Goal: Obtain resource: Download file/media

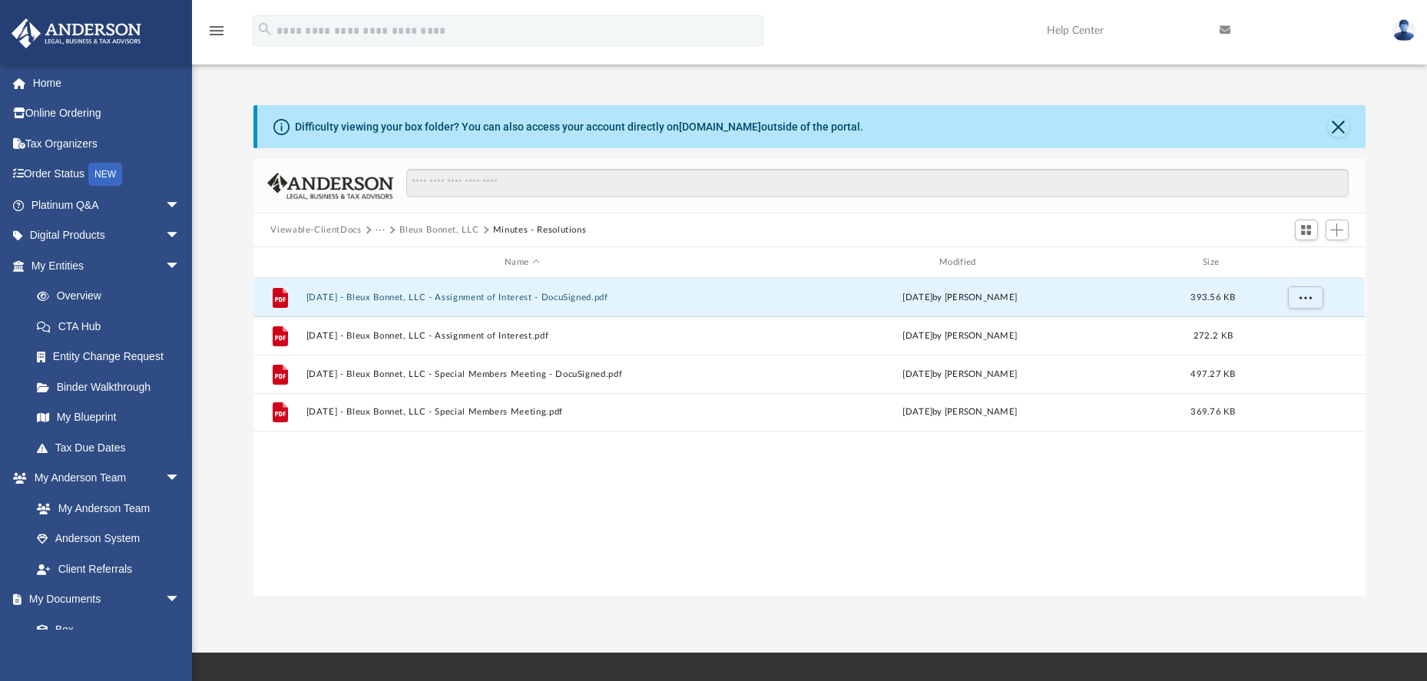
scroll to position [338, 1099]
click at [380, 230] on button "···" at bounding box center [380, 230] width 10 height 14
click at [541, 231] on button "Minutes - Resolutions" at bounding box center [540, 230] width 94 height 14
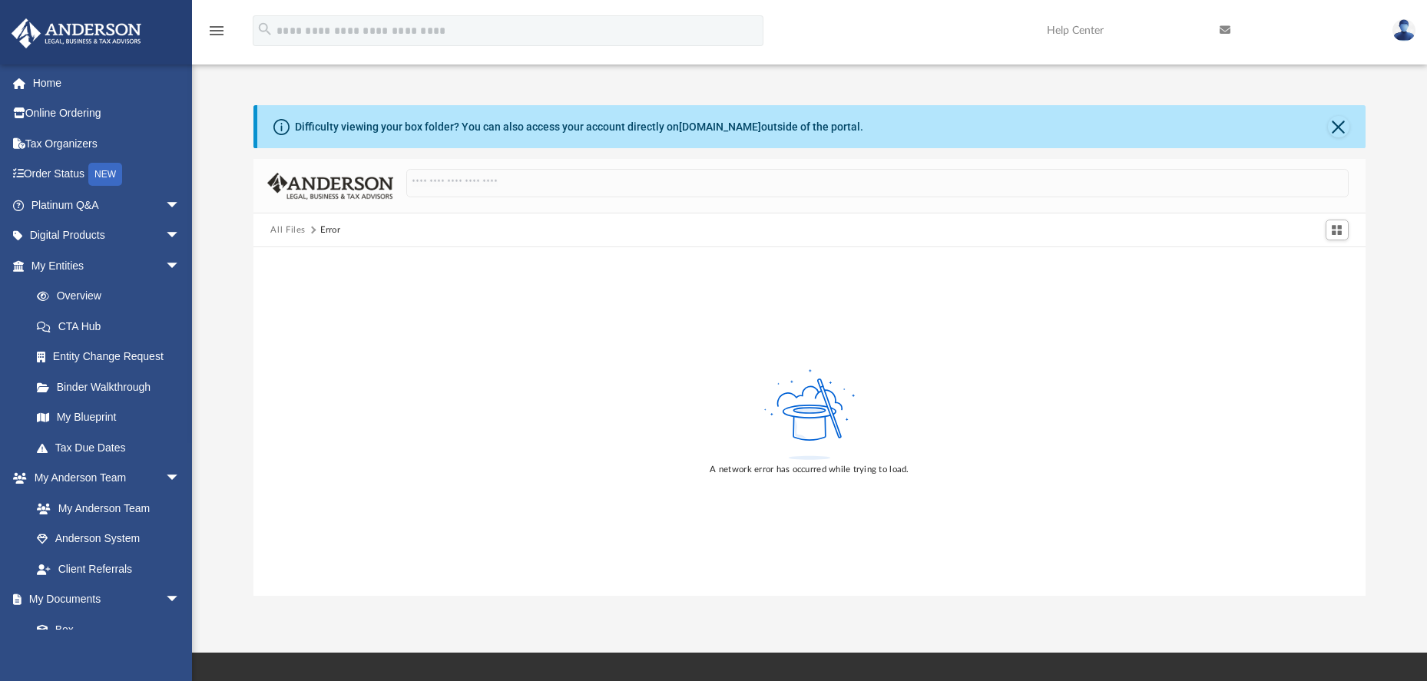
click at [293, 230] on button "All Files" at bounding box center [287, 230] width 35 height 14
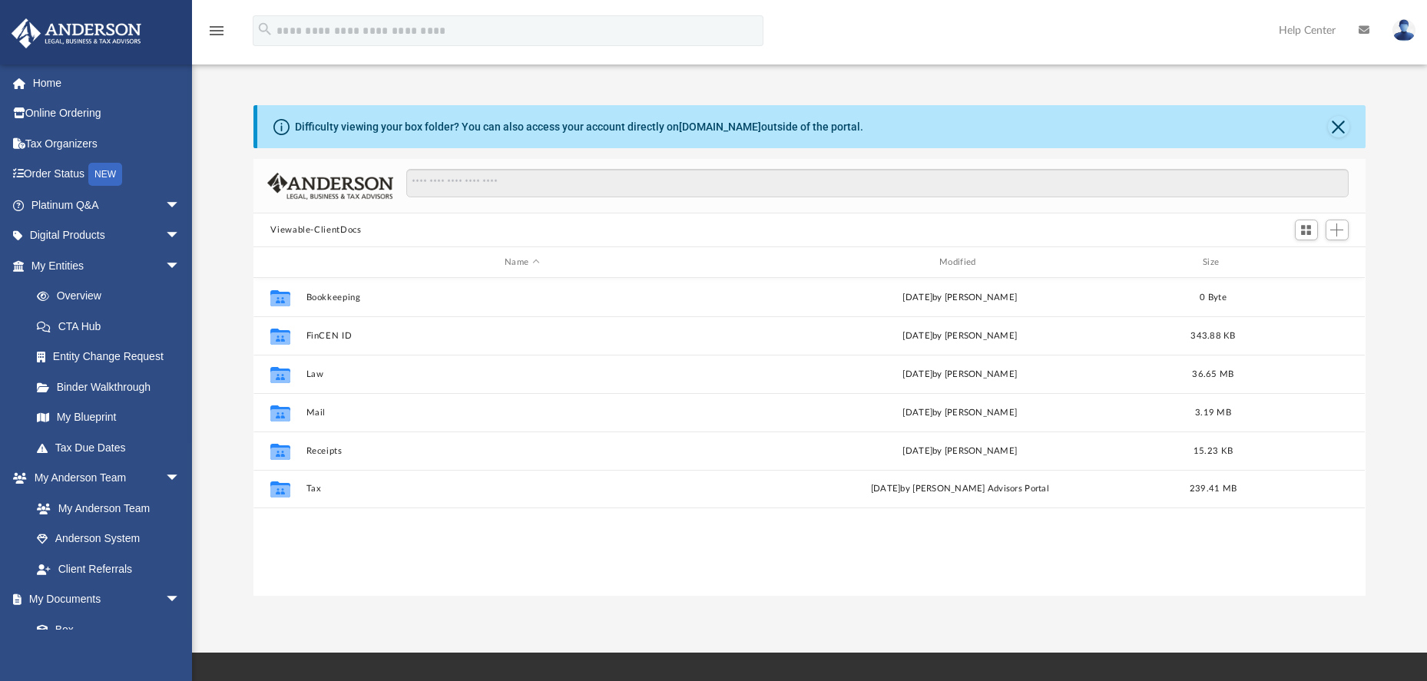
scroll to position [338, 1099]
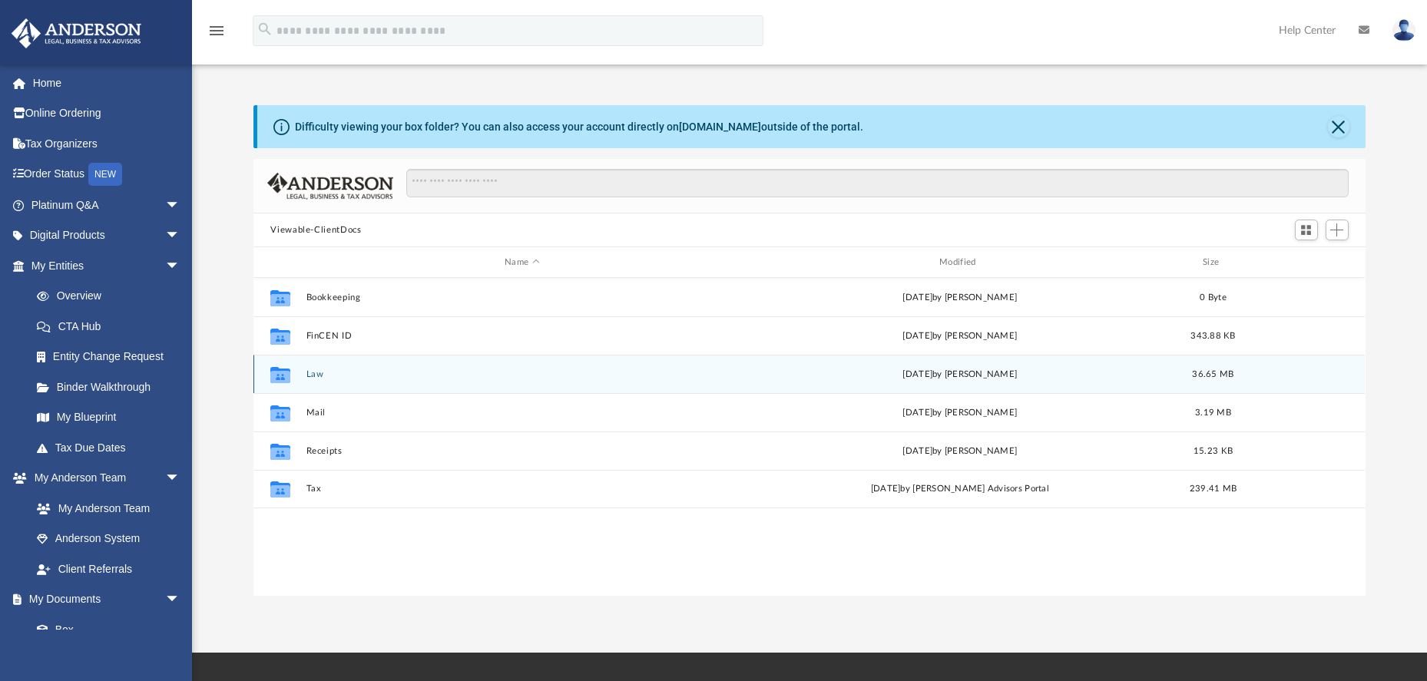
click at [312, 373] on button "Law" at bounding box center [521, 374] width 431 height 10
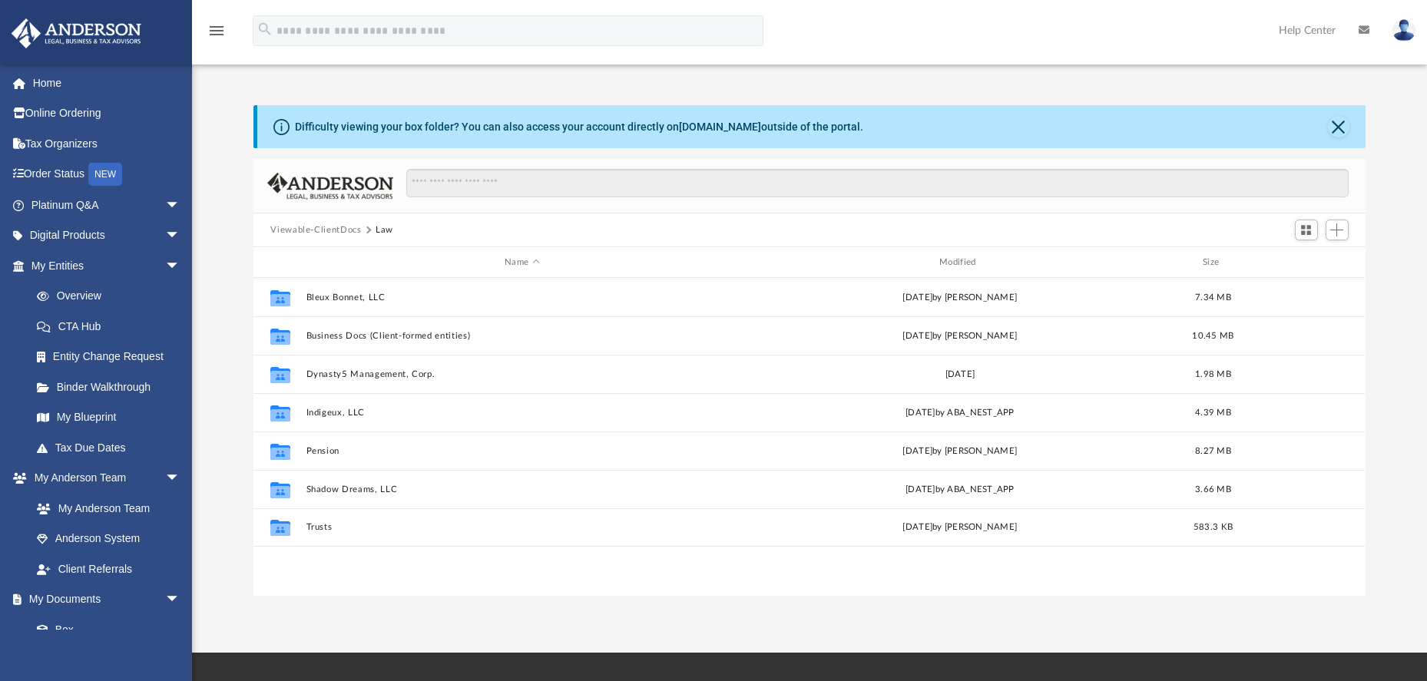
click at [339, 231] on button "Viewable-ClientDocs" at bounding box center [315, 230] width 91 height 14
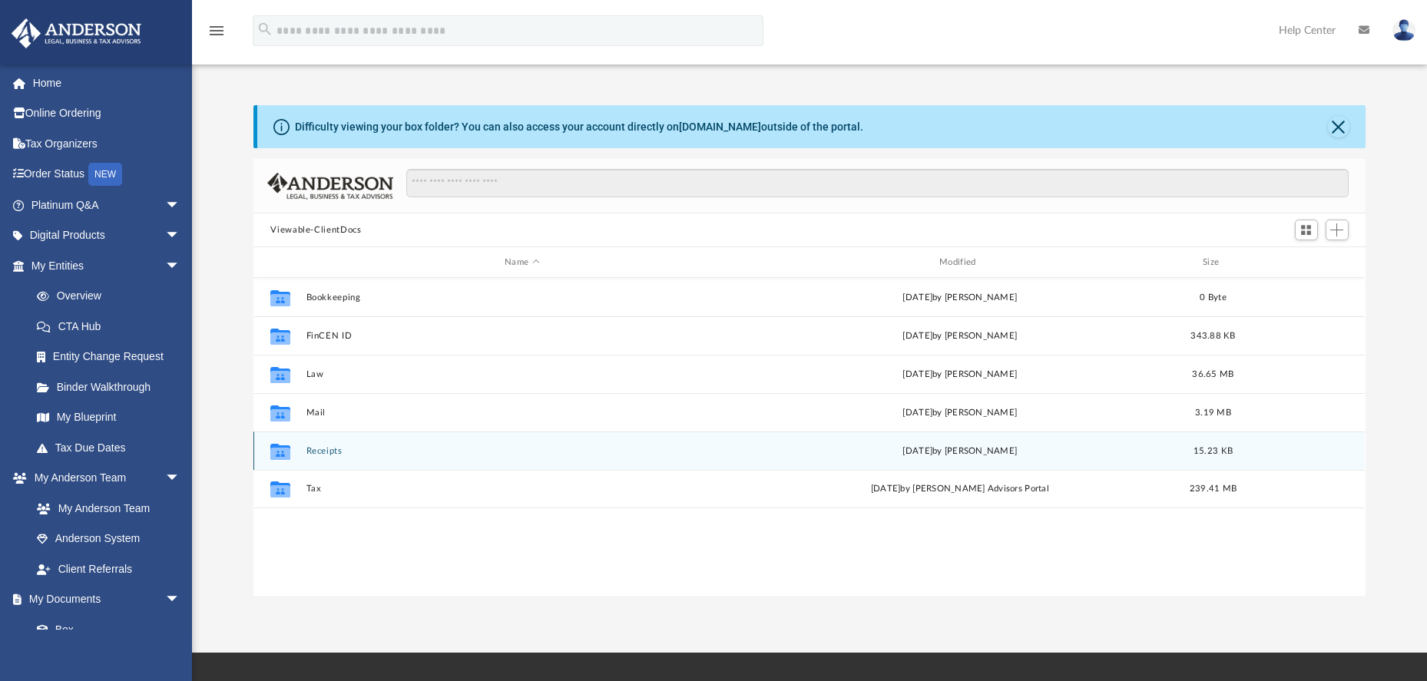
click at [317, 452] on button "Receipts" at bounding box center [521, 451] width 431 height 10
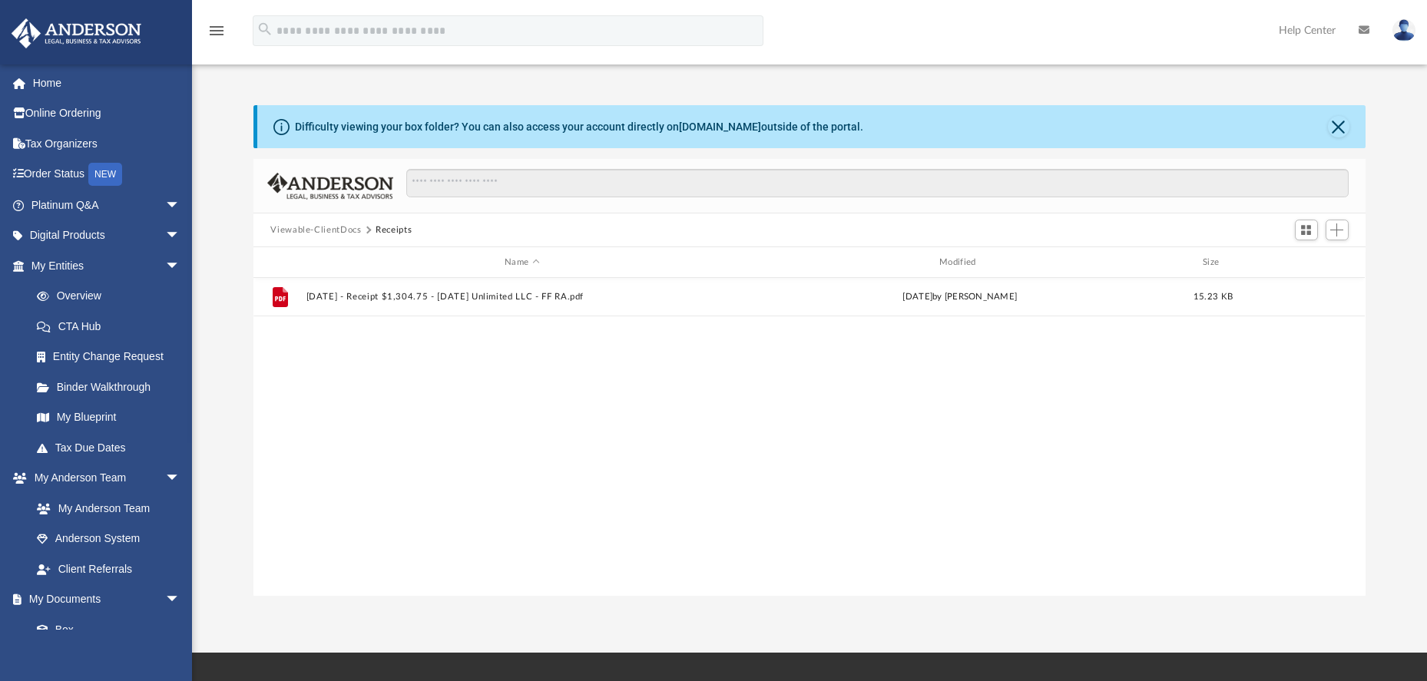
click at [335, 232] on button "Viewable-ClientDocs" at bounding box center [315, 230] width 91 height 14
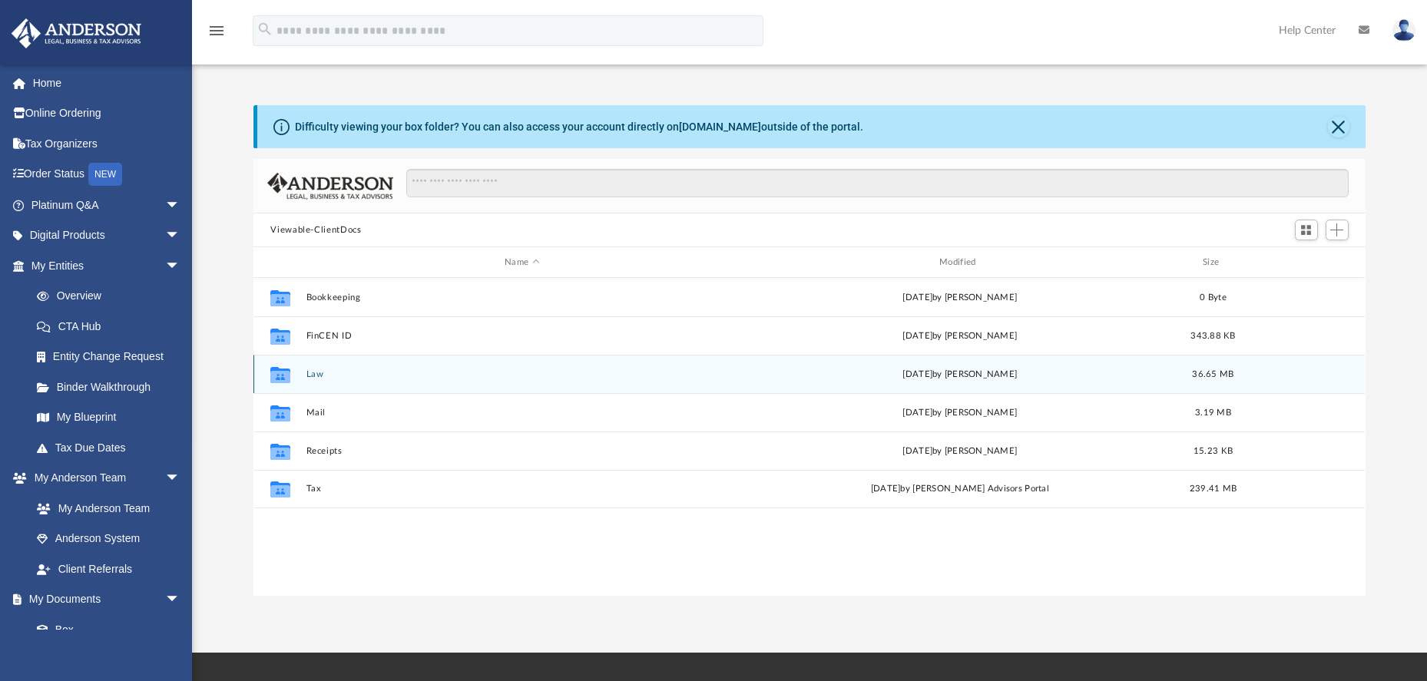
click at [315, 376] on button "Law" at bounding box center [521, 374] width 431 height 10
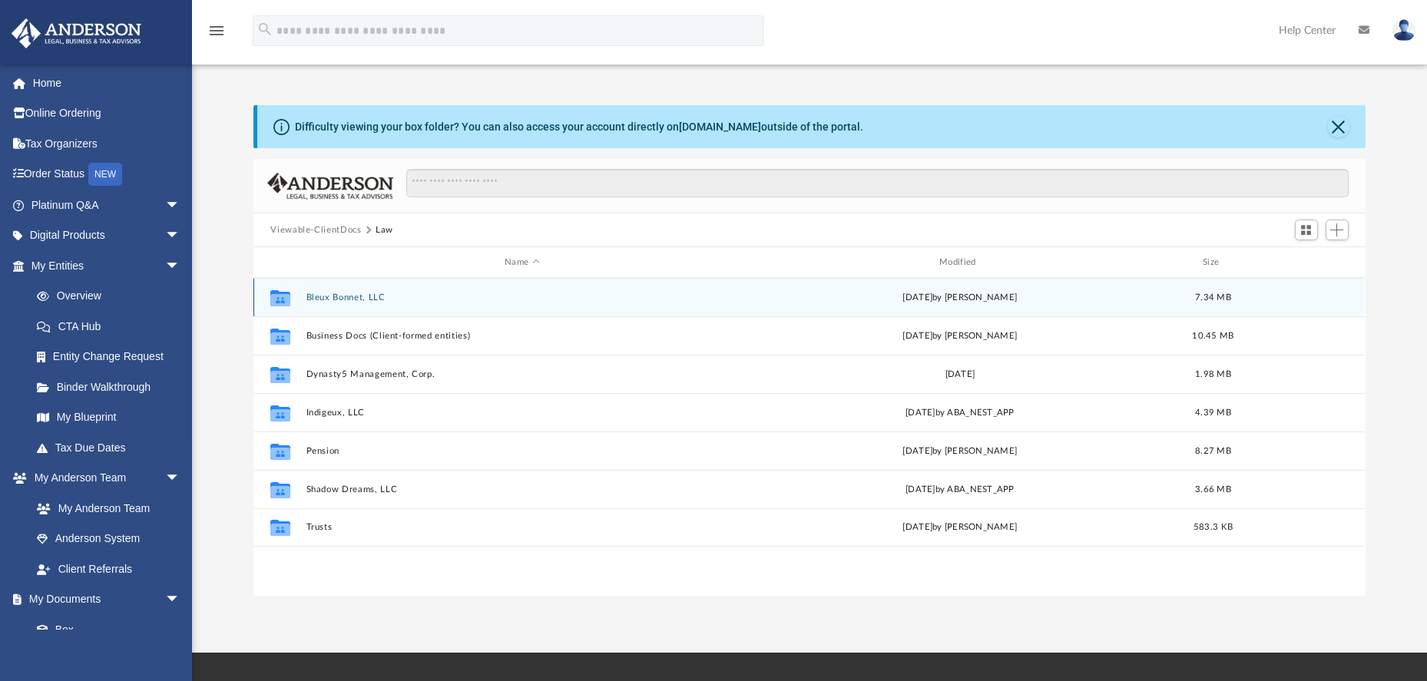
click at [346, 300] on button "Bleux Bonnet, LLC" at bounding box center [521, 298] width 431 height 10
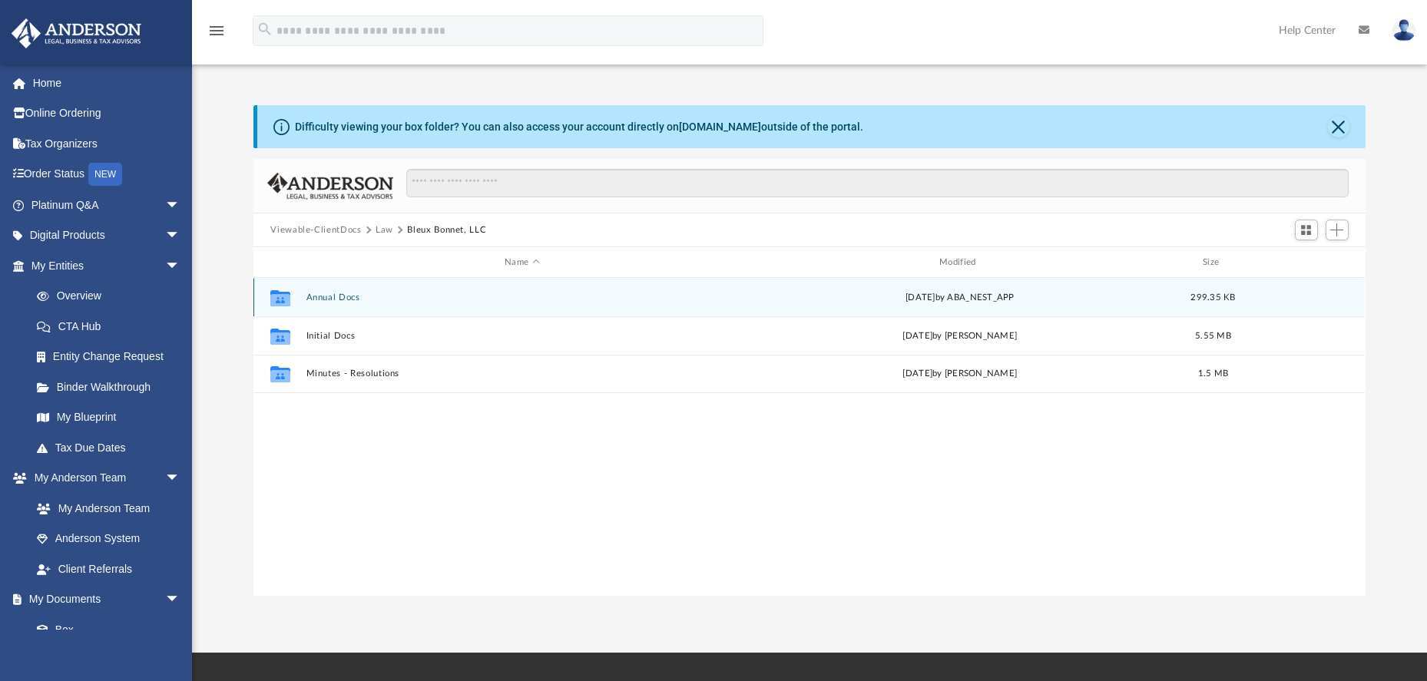
click at [344, 296] on button "Annual Docs" at bounding box center [521, 298] width 431 height 10
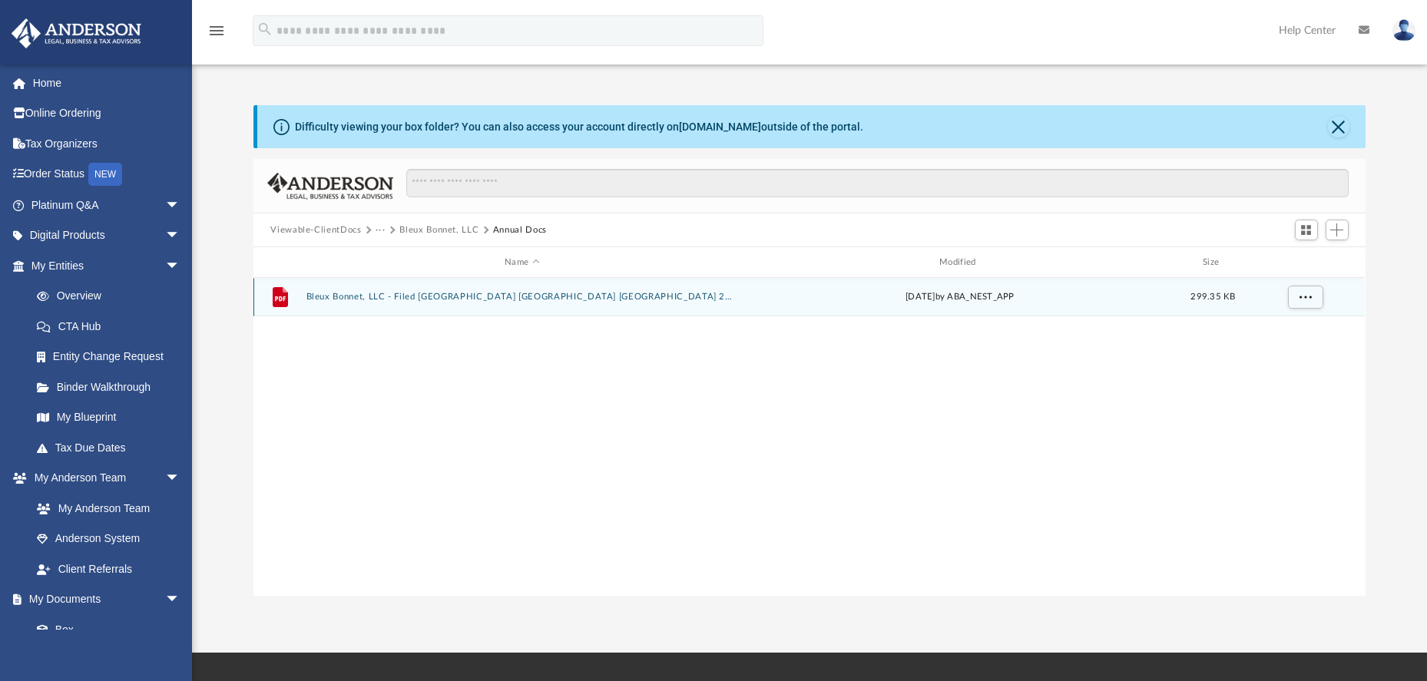
click at [365, 295] on button "Bleux Bonnet, LLC - Filed TX PIR TX 2025.pdf" at bounding box center [521, 297] width 431 height 10
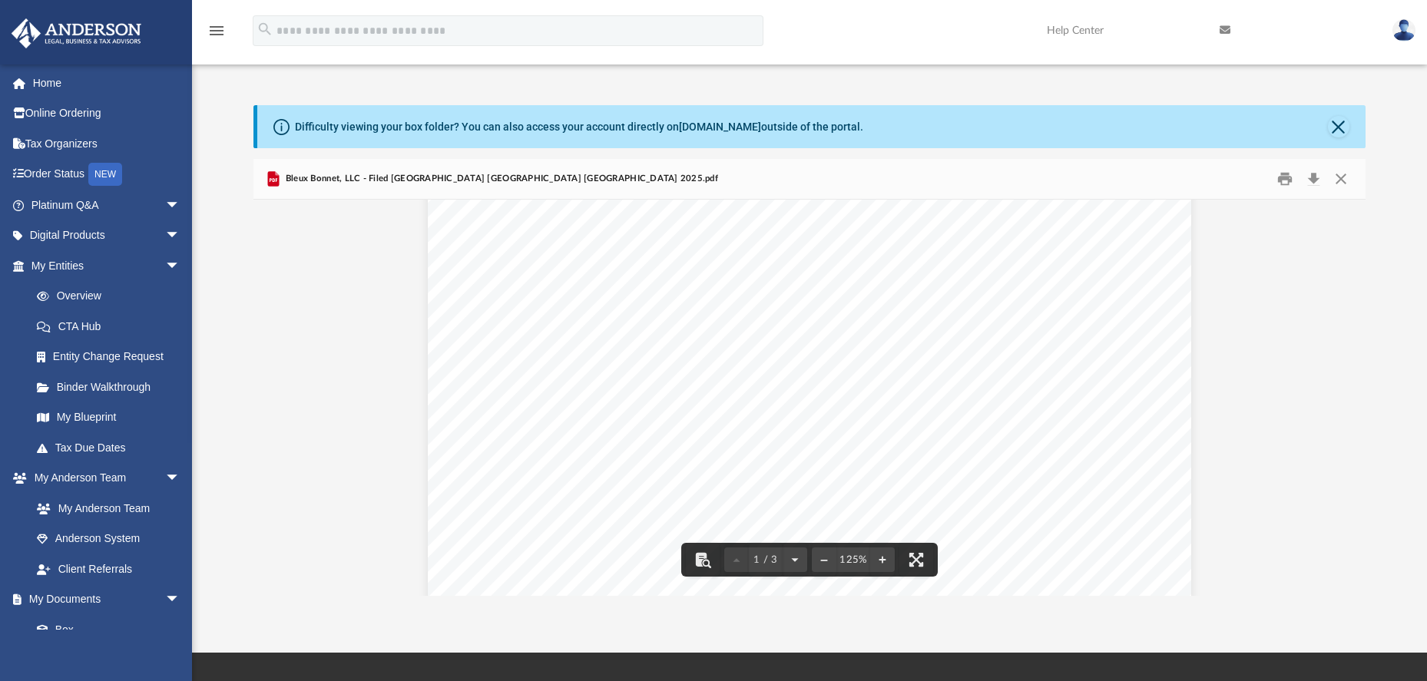
scroll to position [0, 0]
click at [1345, 181] on button "Close" at bounding box center [1341, 179] width 28 height 24
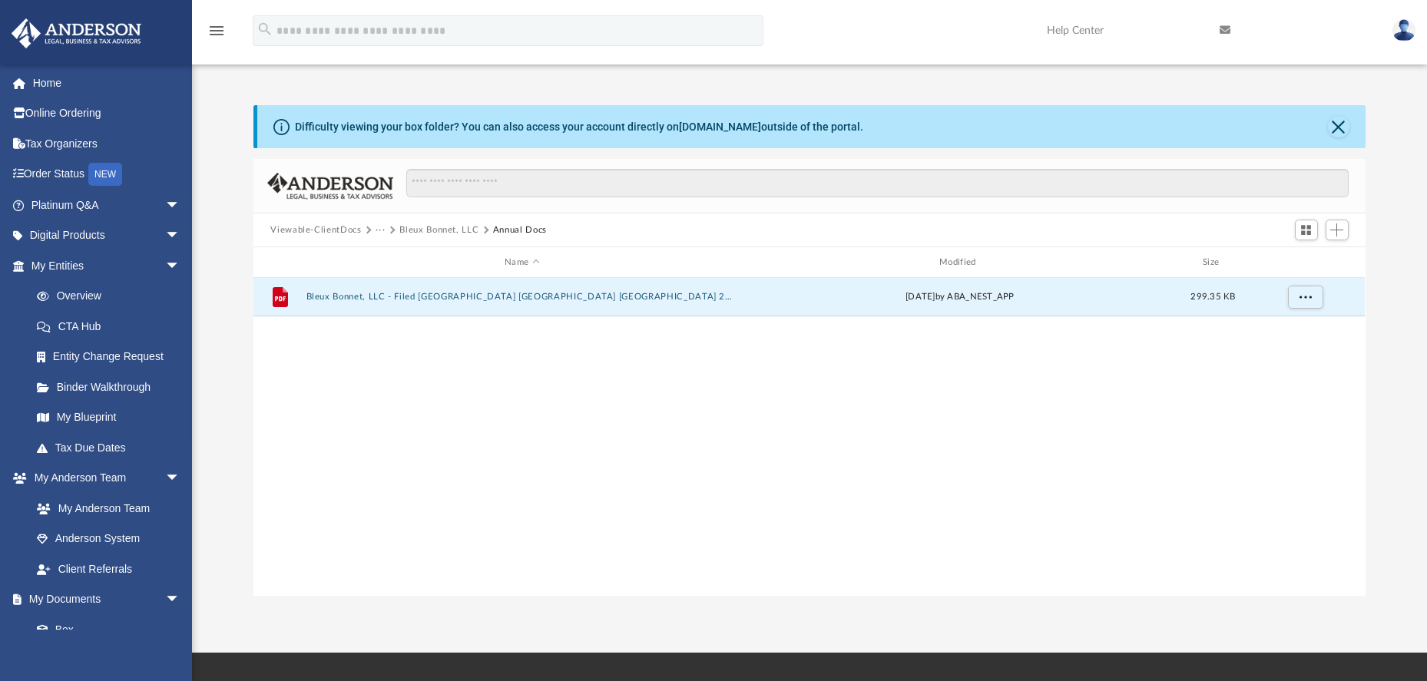
click at [376, 228] on button "···" at bounding box center [380, 230] width 10 height 14
click at [392, 256] on li "Law" at bounding box center [393, 257] width 18 height 16
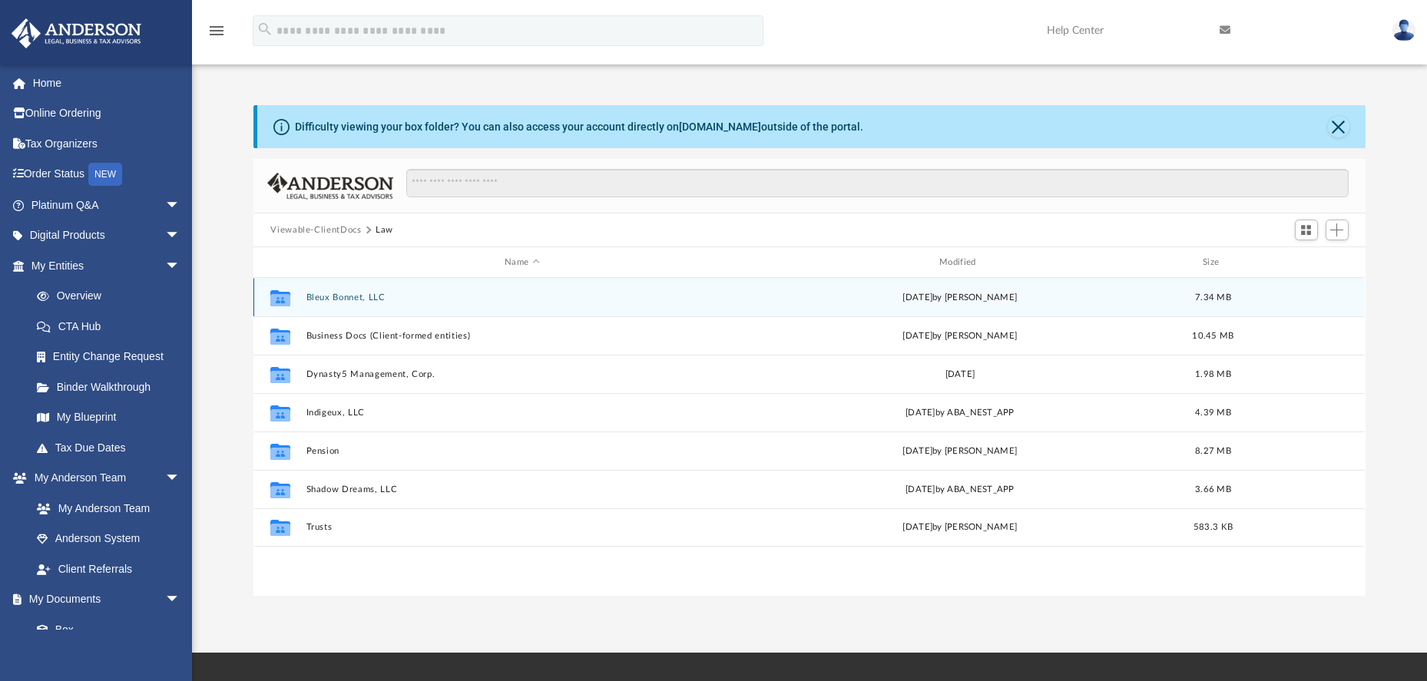
click at [344, 297] on button "Bleux Bonnet, LLC" at bounding box center [521, 298] width 431 height 10
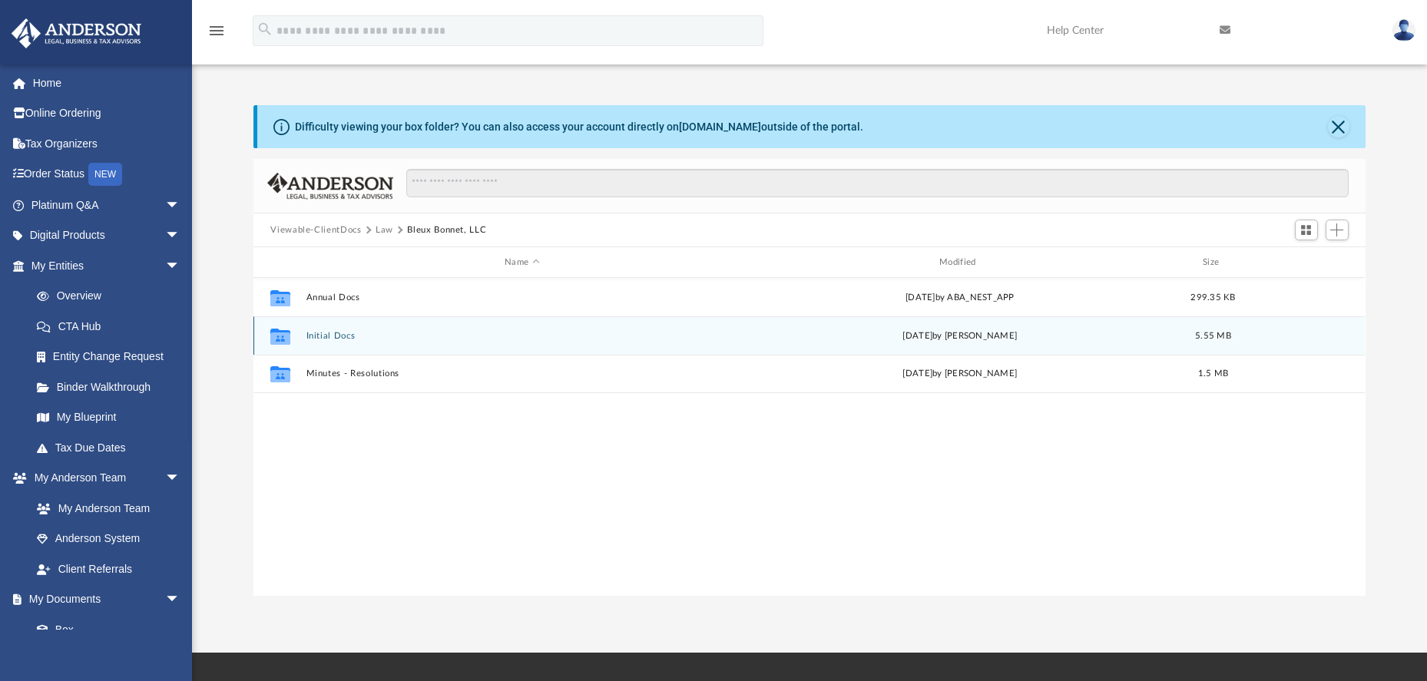
click at [341, 339] on button "Initial Docs" at bounding box center [521, 336] width 431 height 10
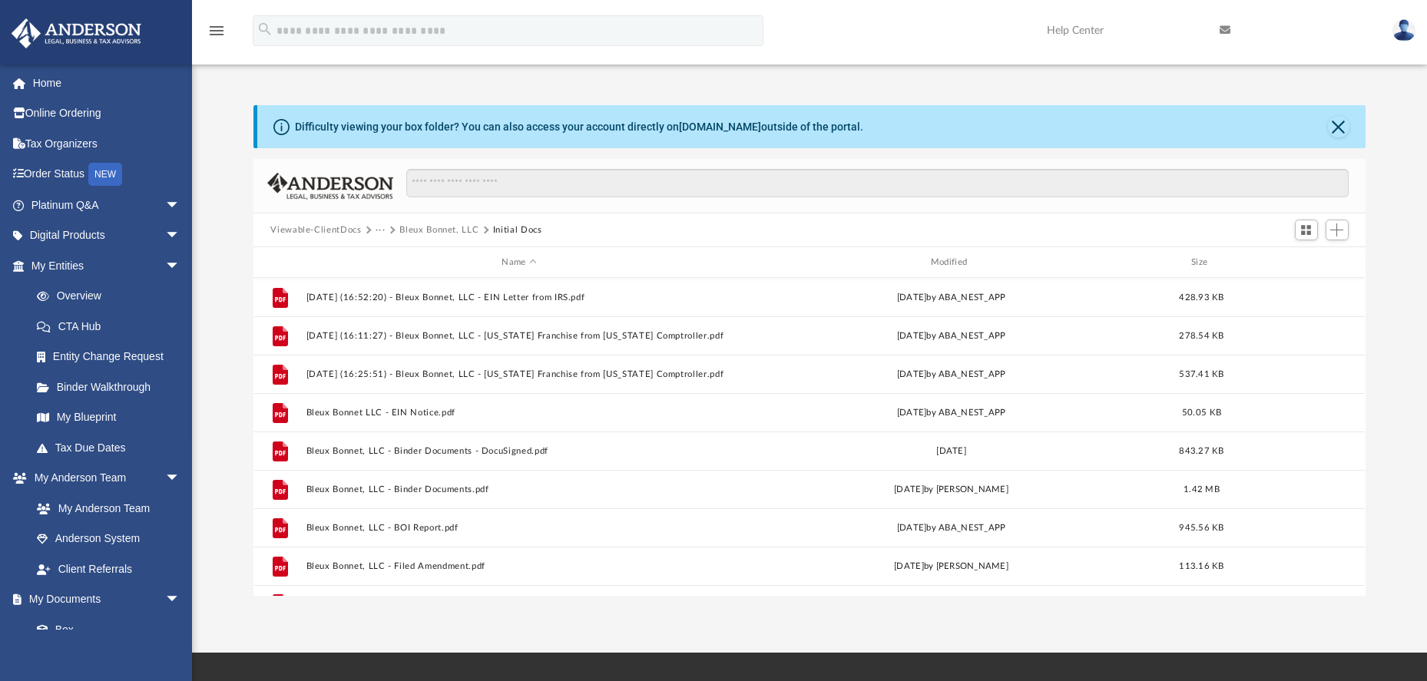
click at [455, 233] on button "Bleux Bonnet, LLC" at bounding box center [438, 230] width 79 height 14
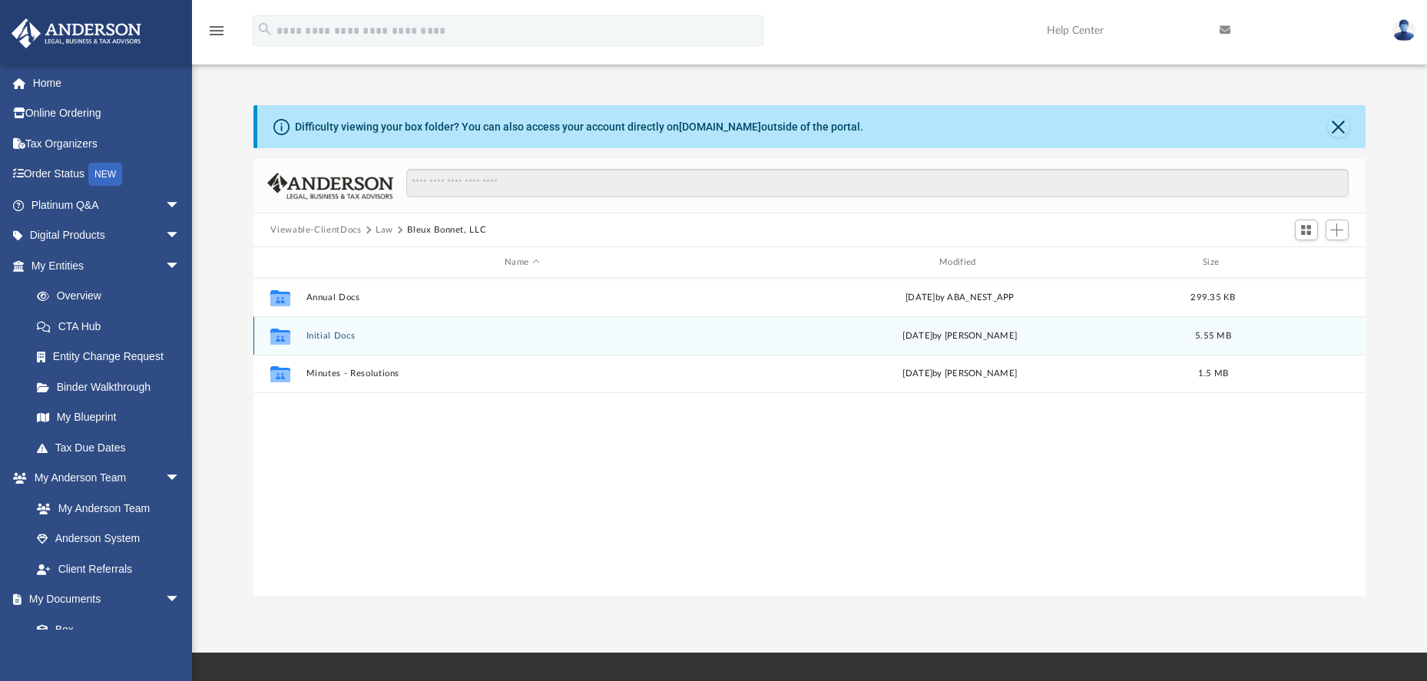
click at [335, 338] on button "Initial Docs" at bounding box center [521, 336] width 431 height 10
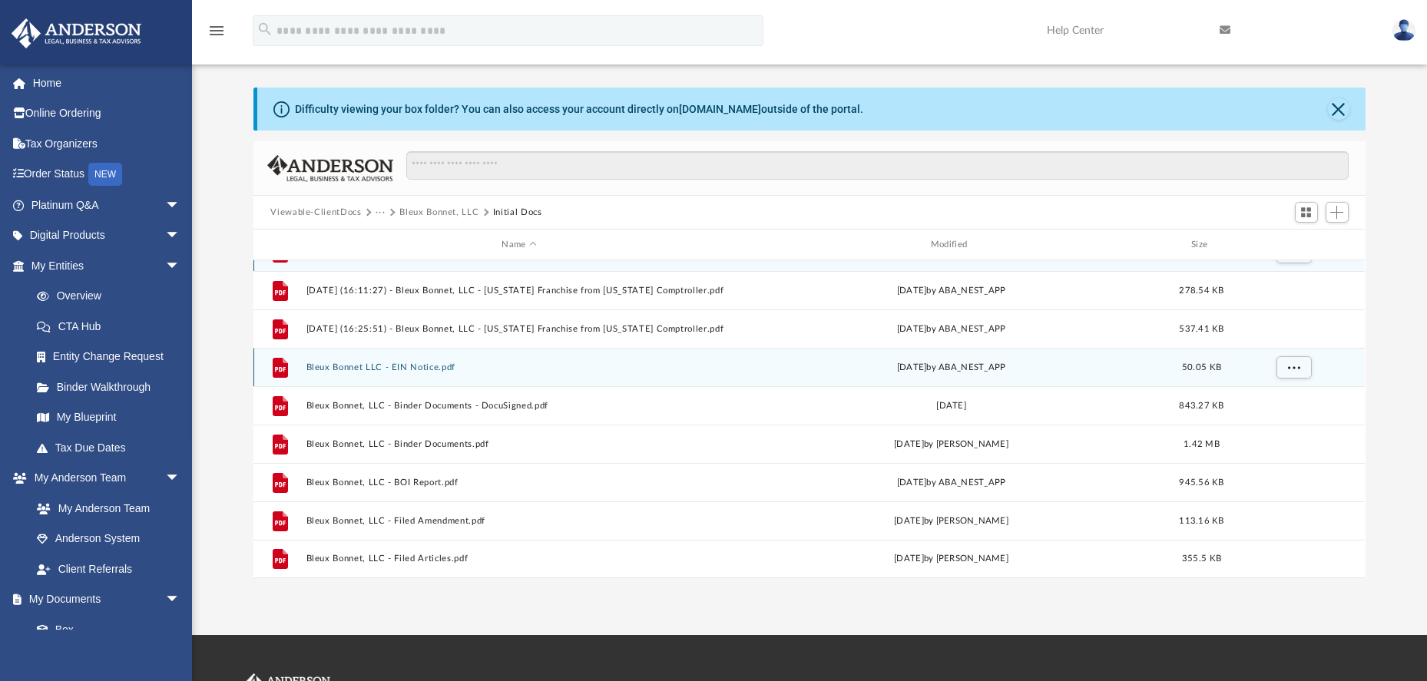
scroll to position [38, 0]
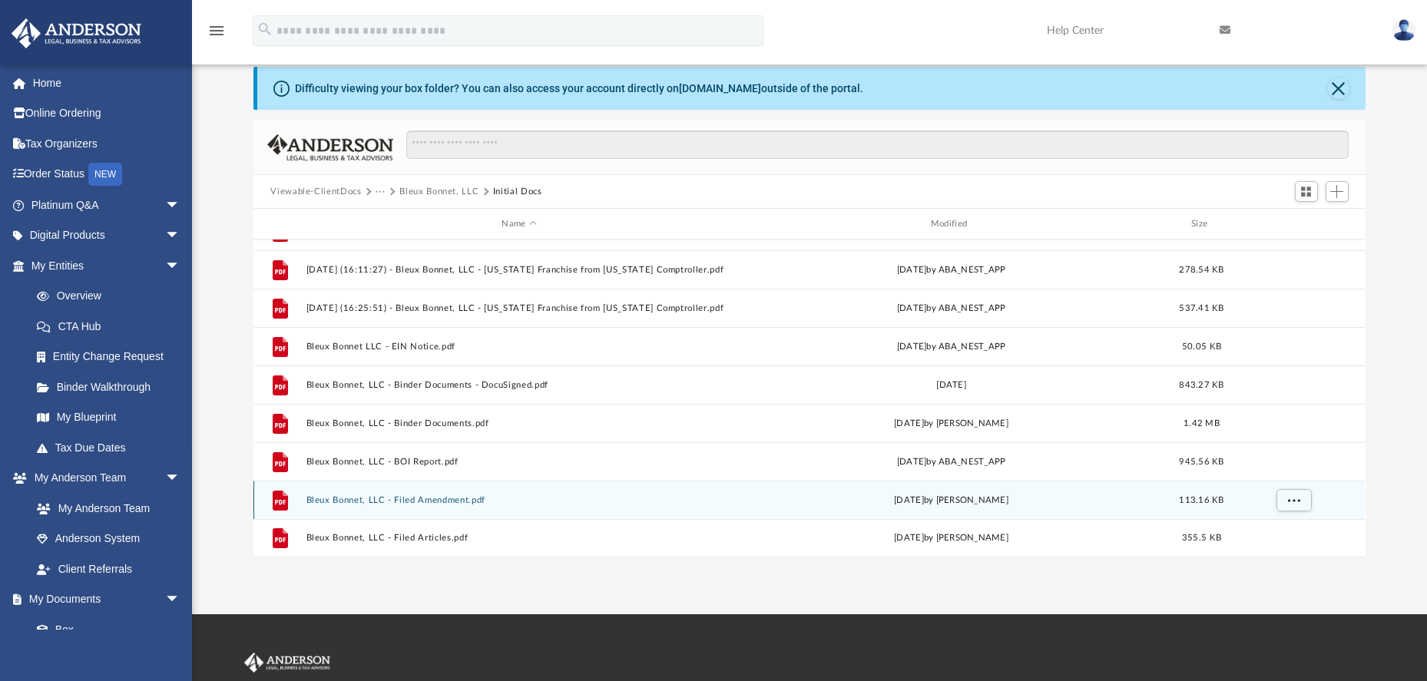
click at [444, 500] on button "Bleux Bonnet, LLC - Filed Amendment.pdf" at bounding box center [518, 500] width 425 height 10
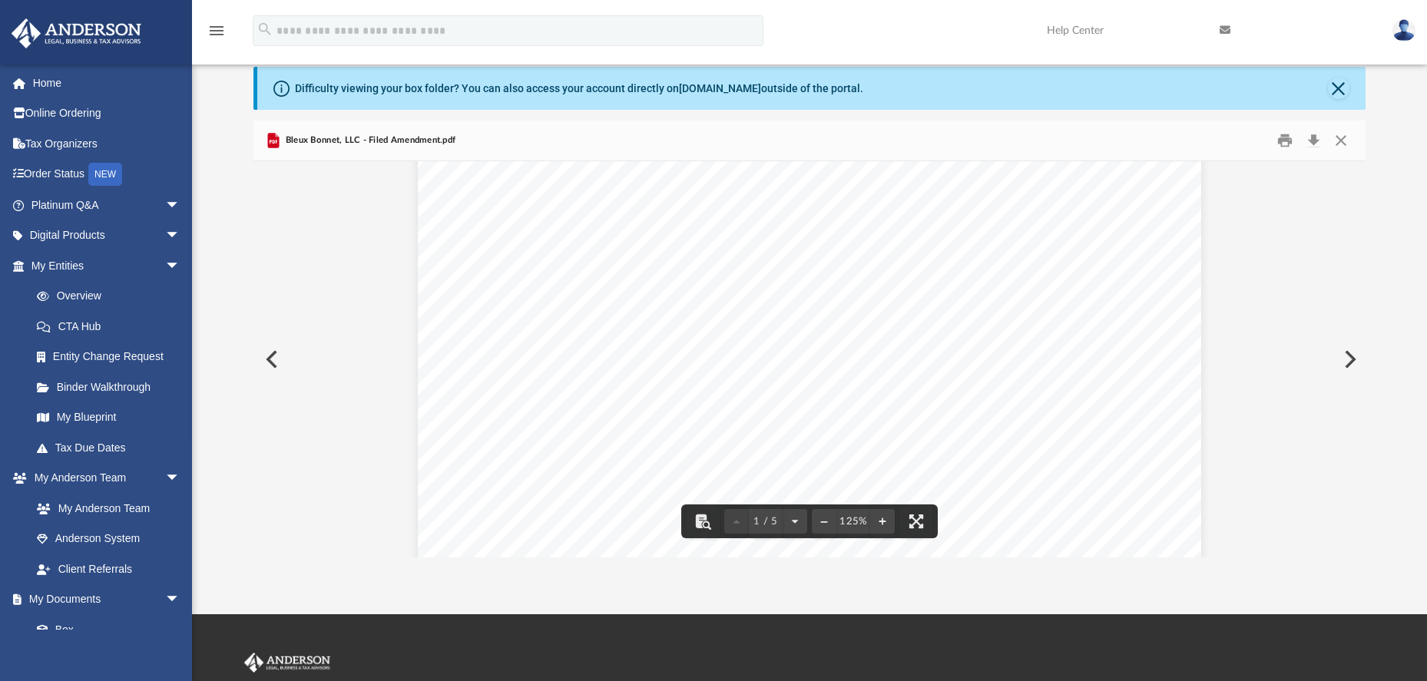
scroll to position [0, 0]
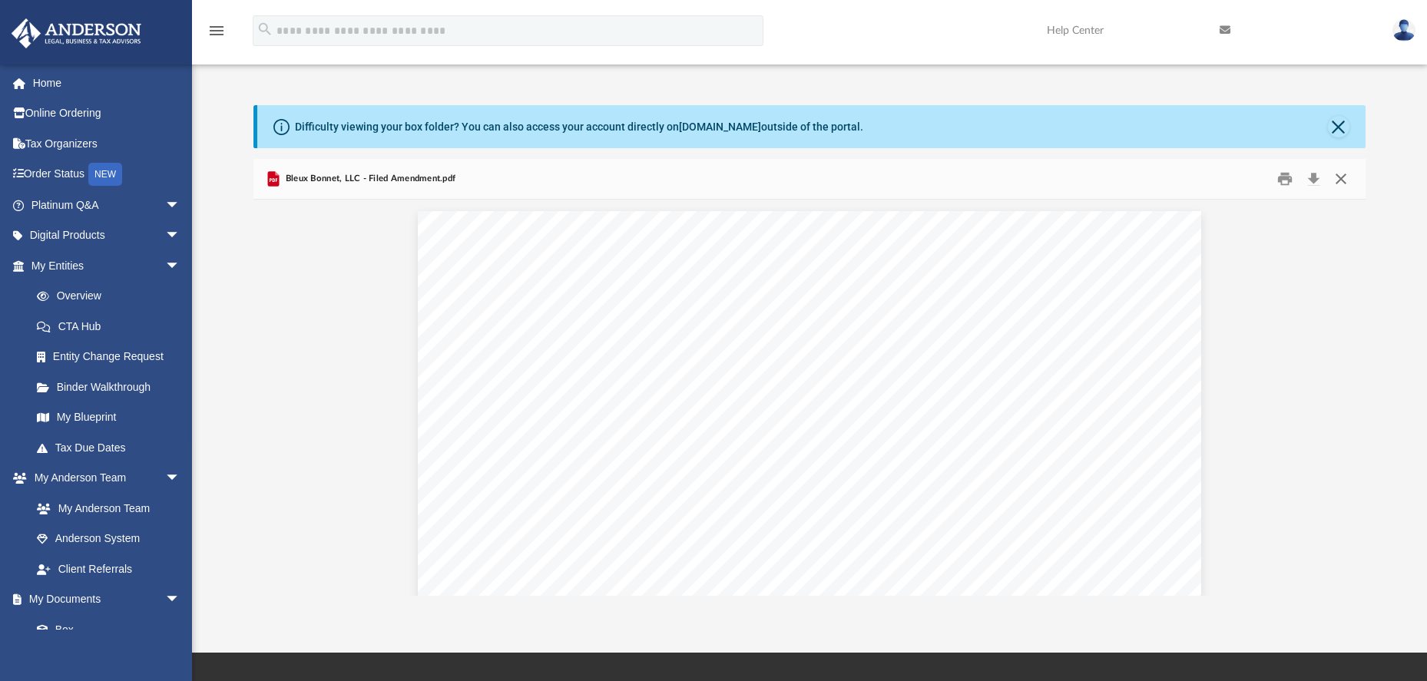
click at [1341, 182] on button "Close" at bounding box center [1341, 179] width 28 height 24
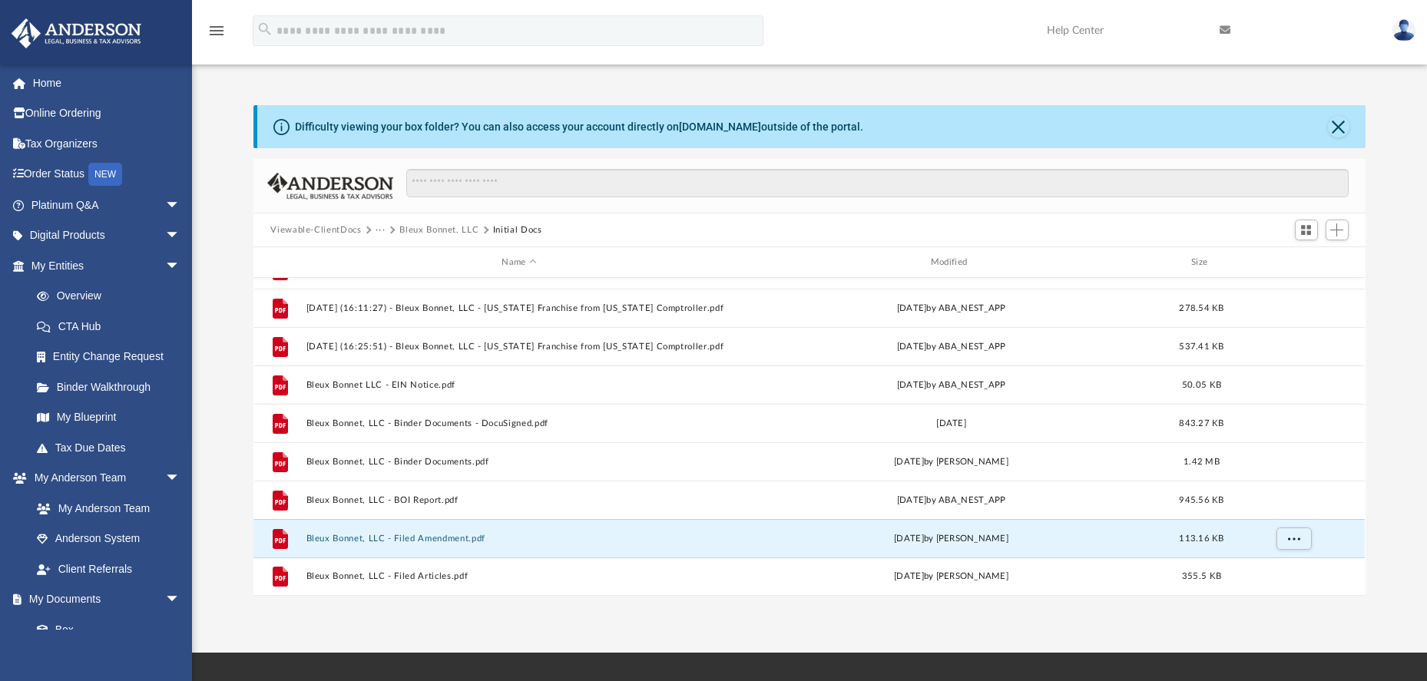
click at [324, 231] on button "Viewable-ClientDocs" at bounding box center [315, 230] width 91 height 14
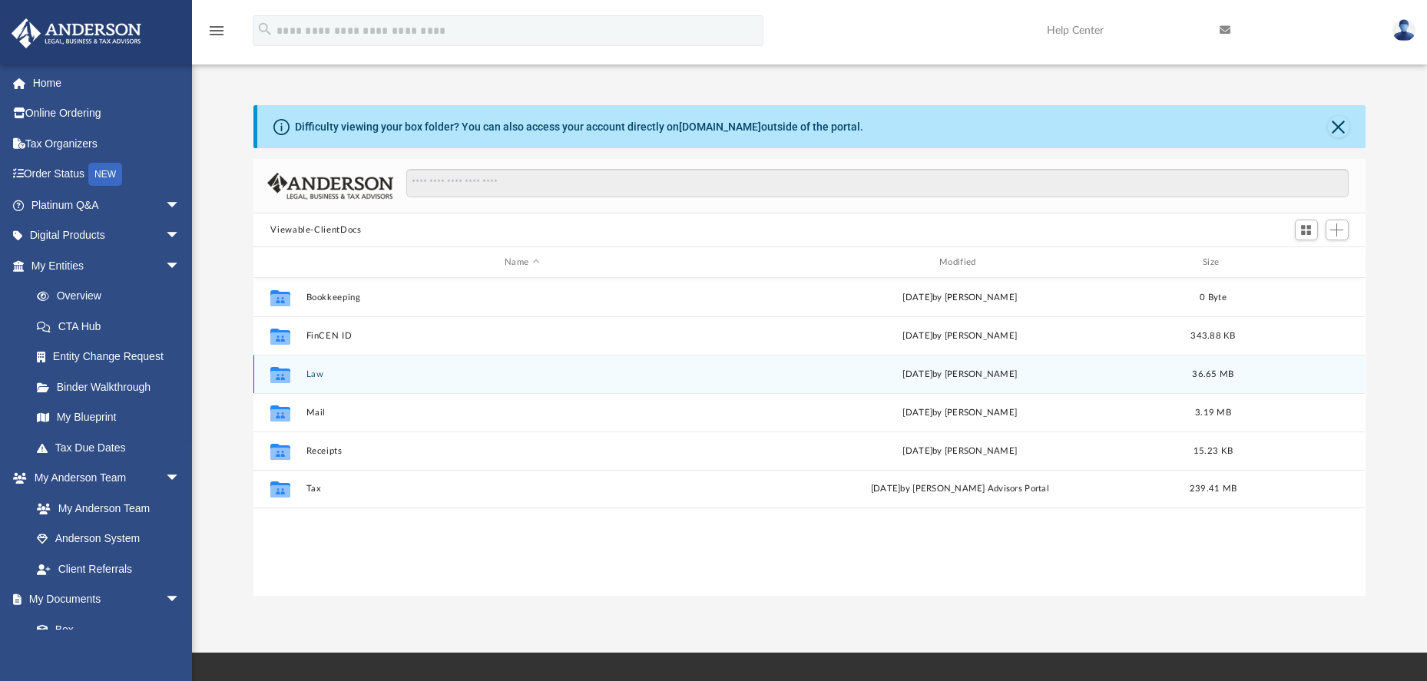
click at [316, 375] on button "Law" at bounding box center [521, 374] width 431 height 10
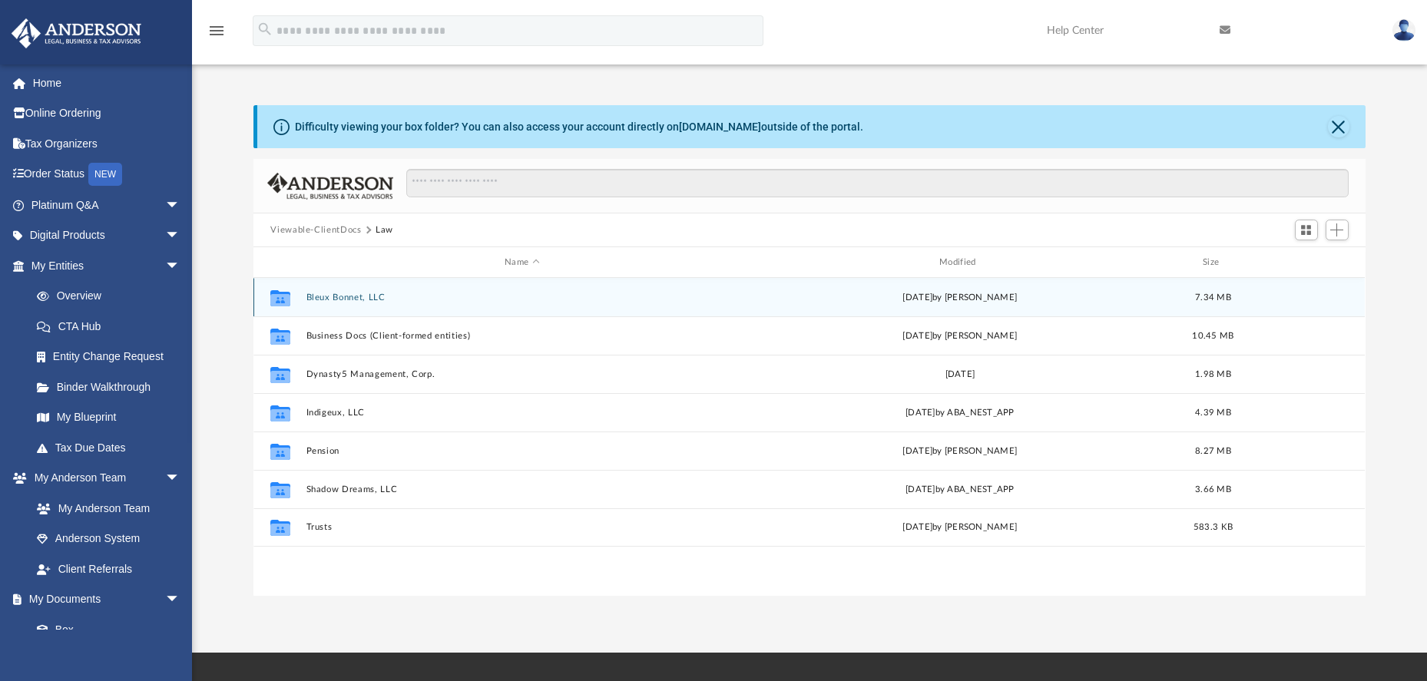
click at [345, 296] on button "Bleux Bonnet, LLC" at bounding box center [521, 298] width 431 height 10
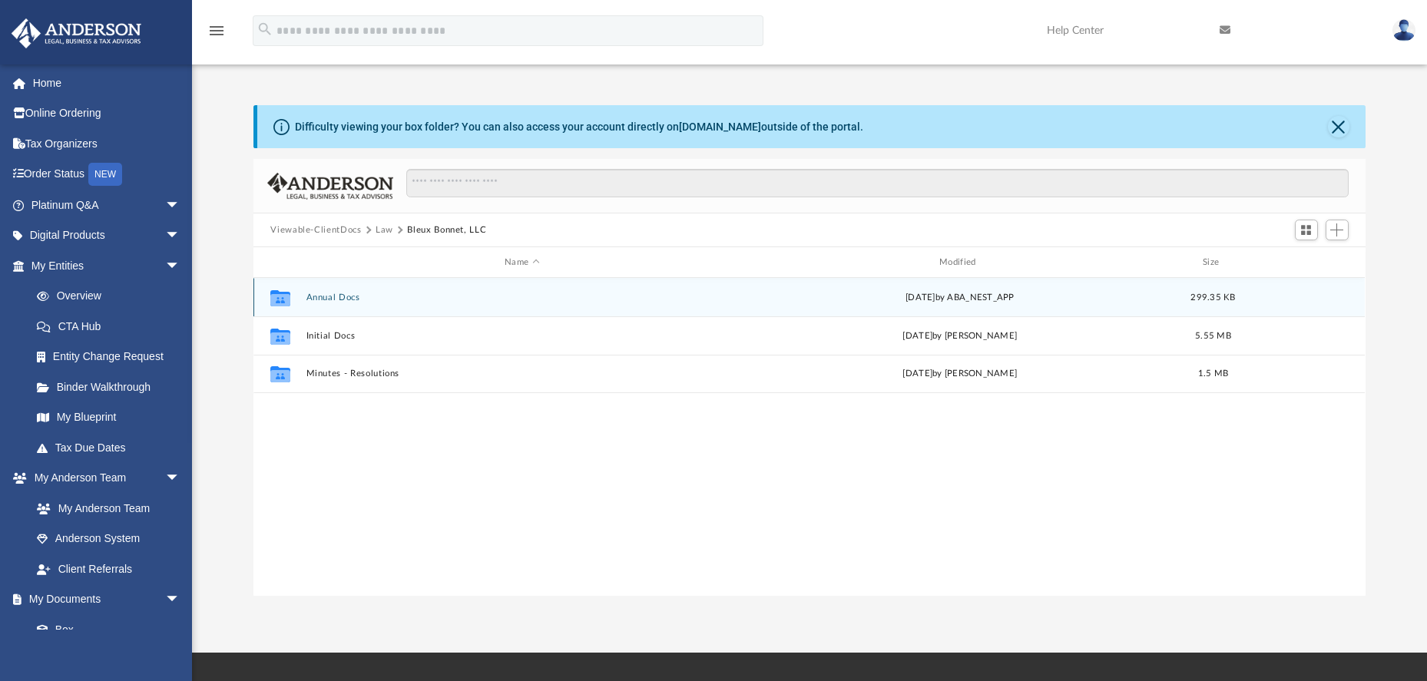
click at [336, 300] on button "Annual Docs" at bounding box center [521, 298] width 431 height 10
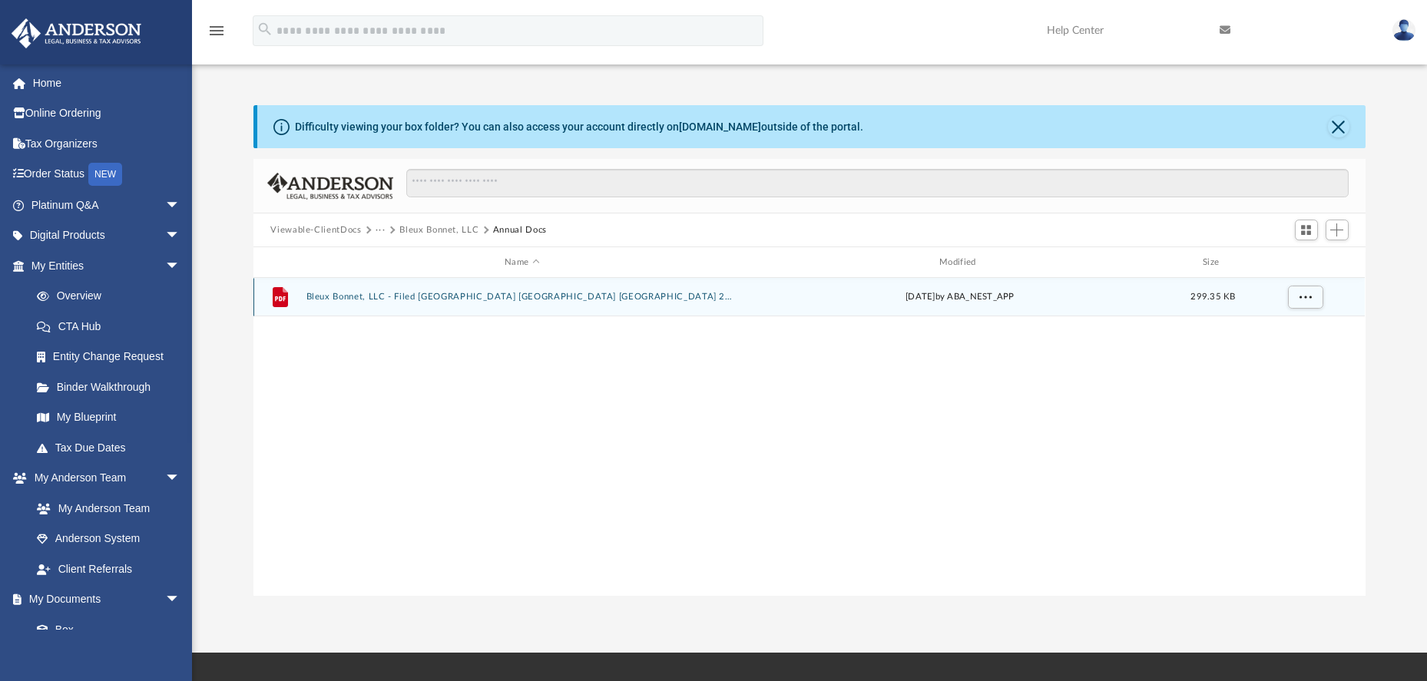
click at [463, 297] on button "Bleux Bonnet, LLC - Filed TX PIR TX 2025.pdf" at bounding box center [521, 297] width 431 height 10
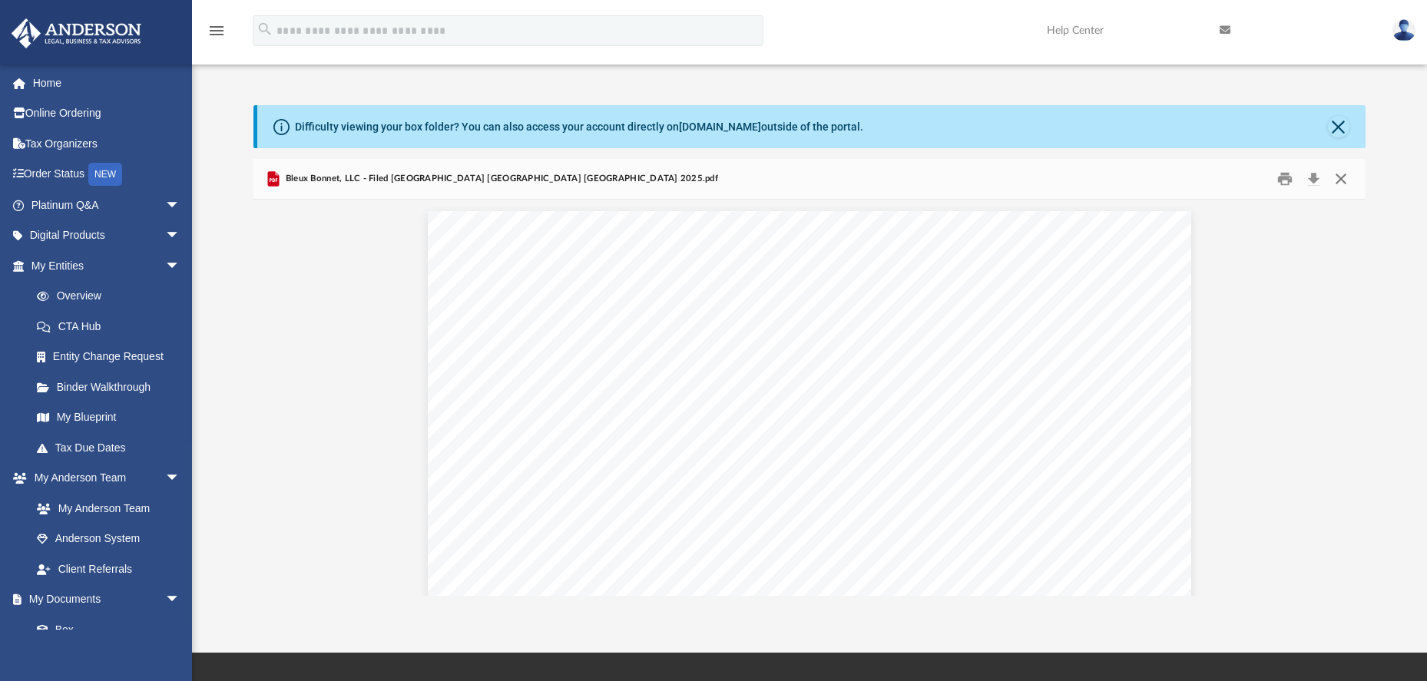
click at [1340, 181] on button "Close" at bounding box center [1341, 179] width 28 height 24
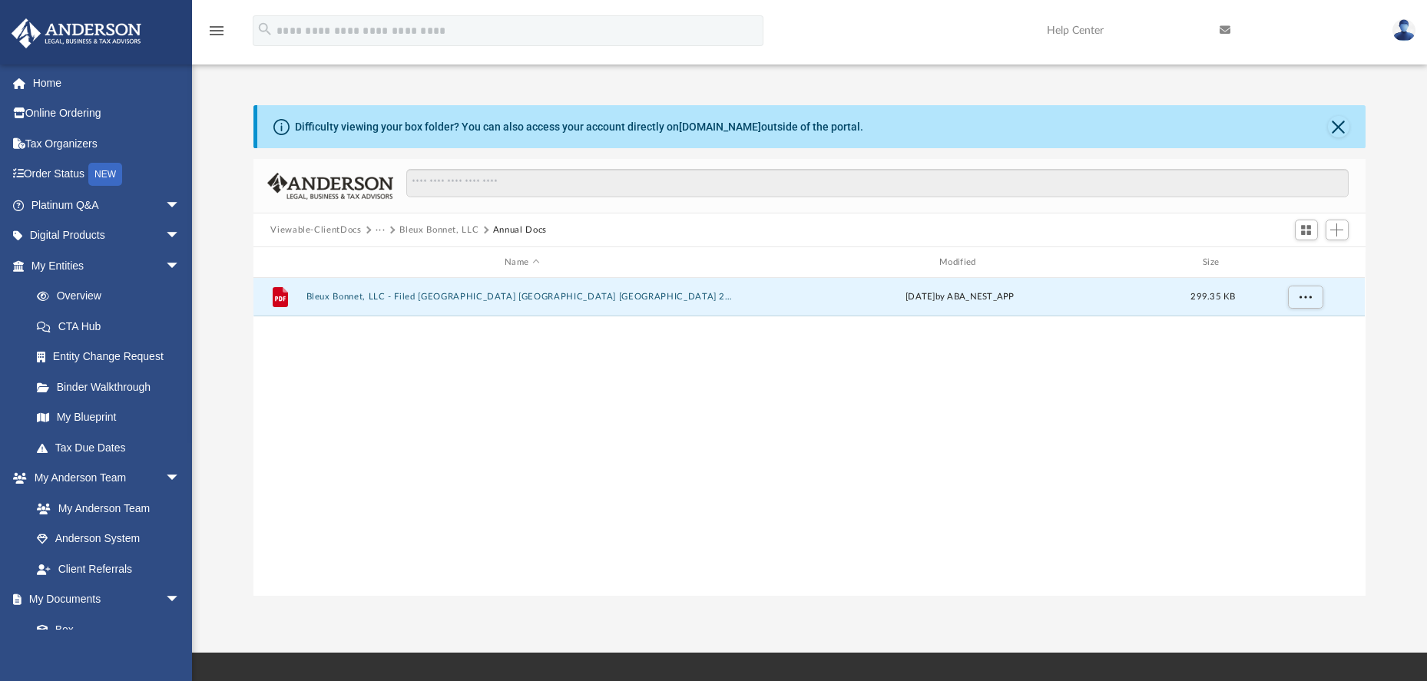
click at [444, 231] on button "Bleux Bonnet, LLC" at bounding box center [438, 230] width 79 height 14
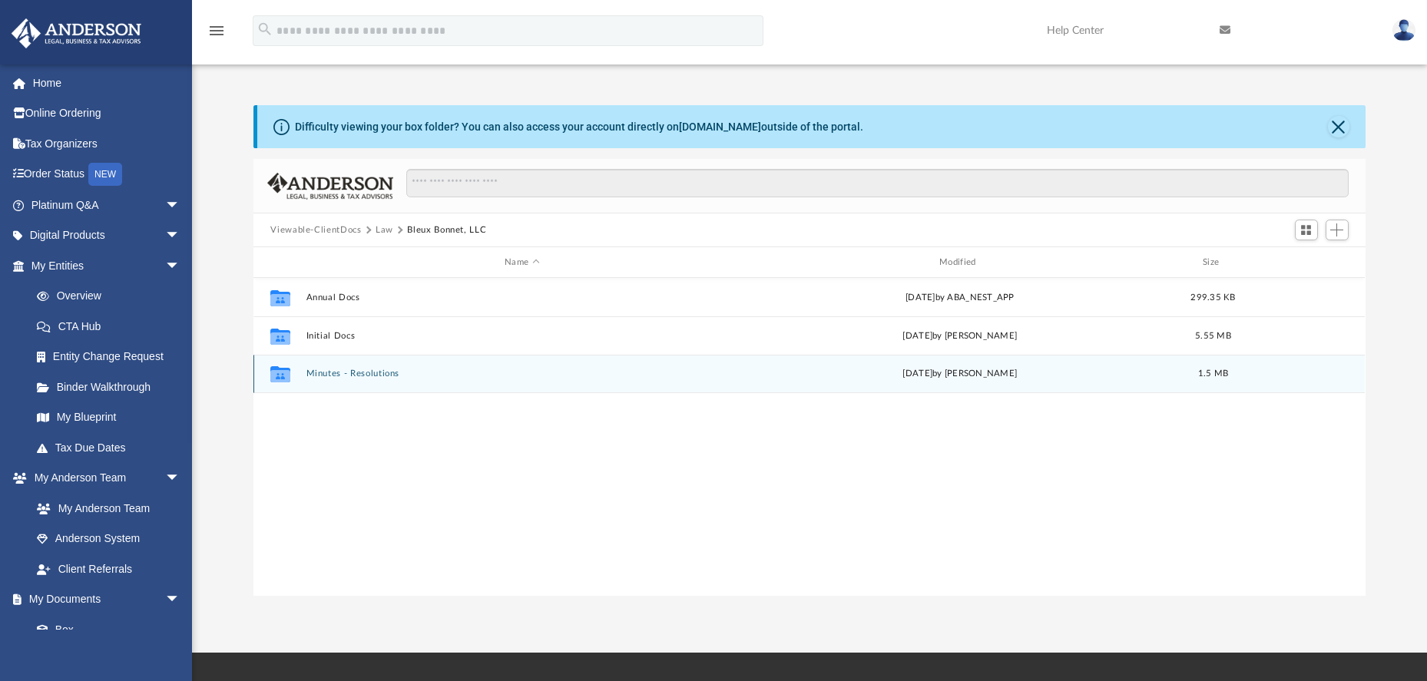
click at [332, 375] on button "Minutes - Resolutions" at bounding box center [521, 374] width 431 height 10
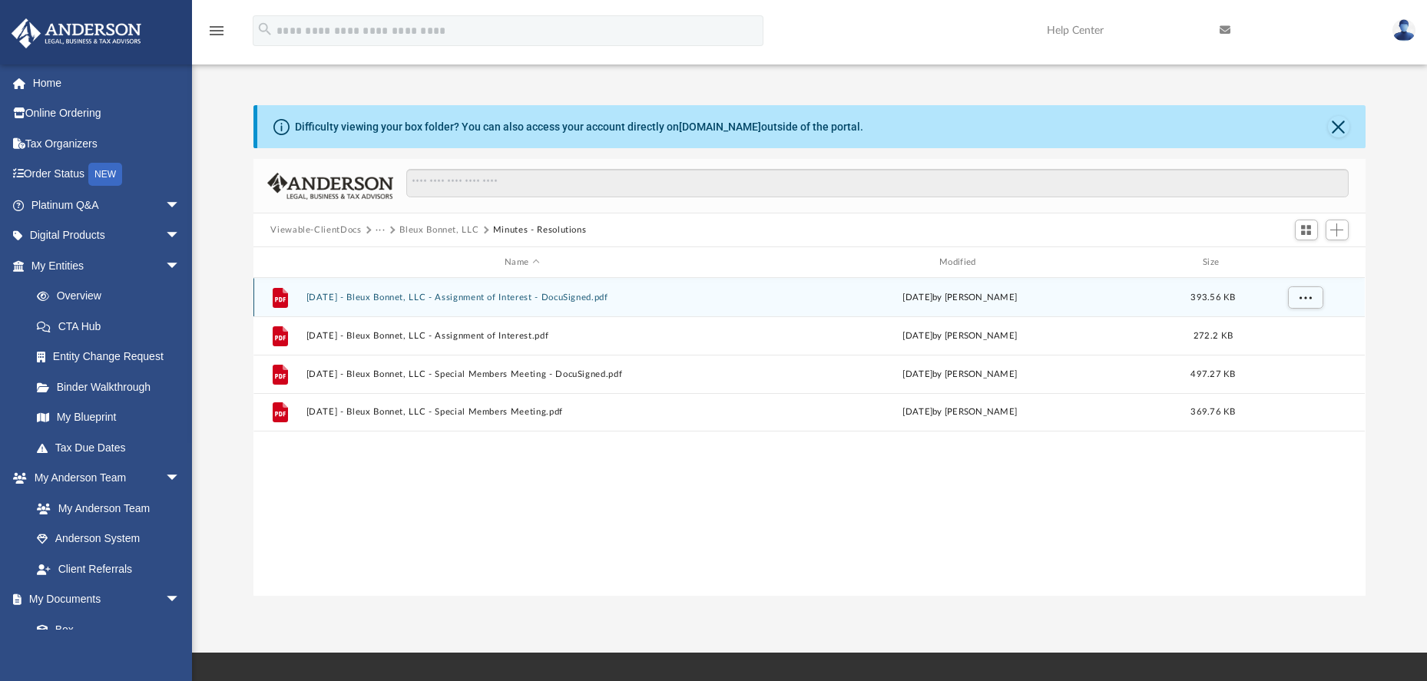
click at [466, 299] on button "2025.07.30 - Bleux Bonnet, LLC - Assignment of Interest - DocuSigned.pdf" at bounding box center [521, 298] width 431 height 10
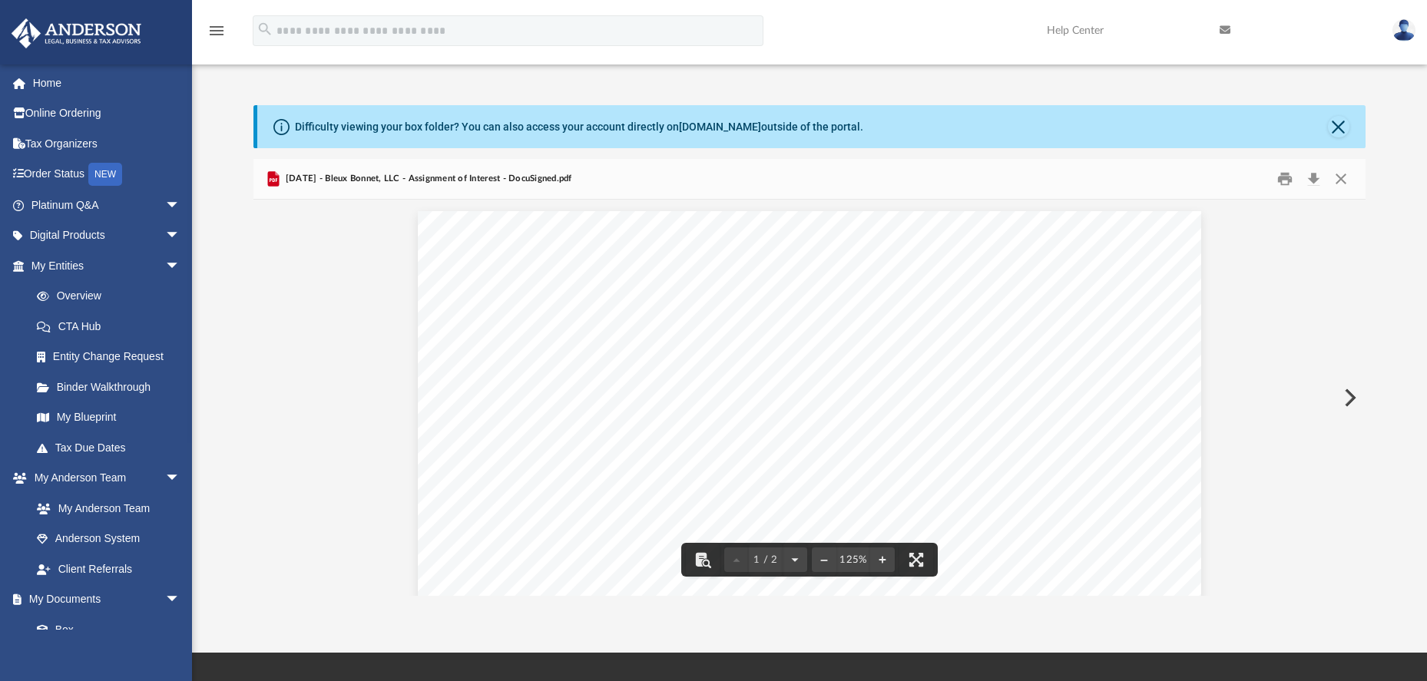
click at [1348, 398] on button "Preview" at bounding box center [1348, 397] width 34 height 43
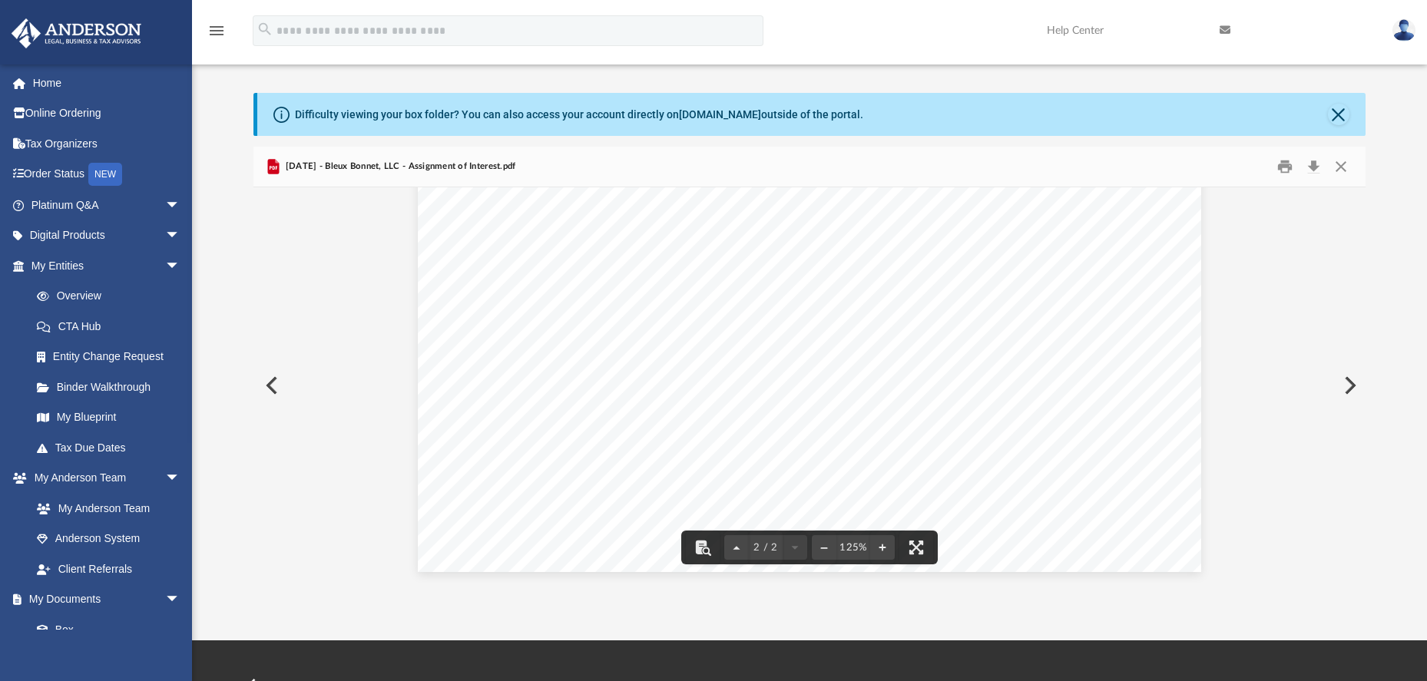
scroll to position [67, 0]
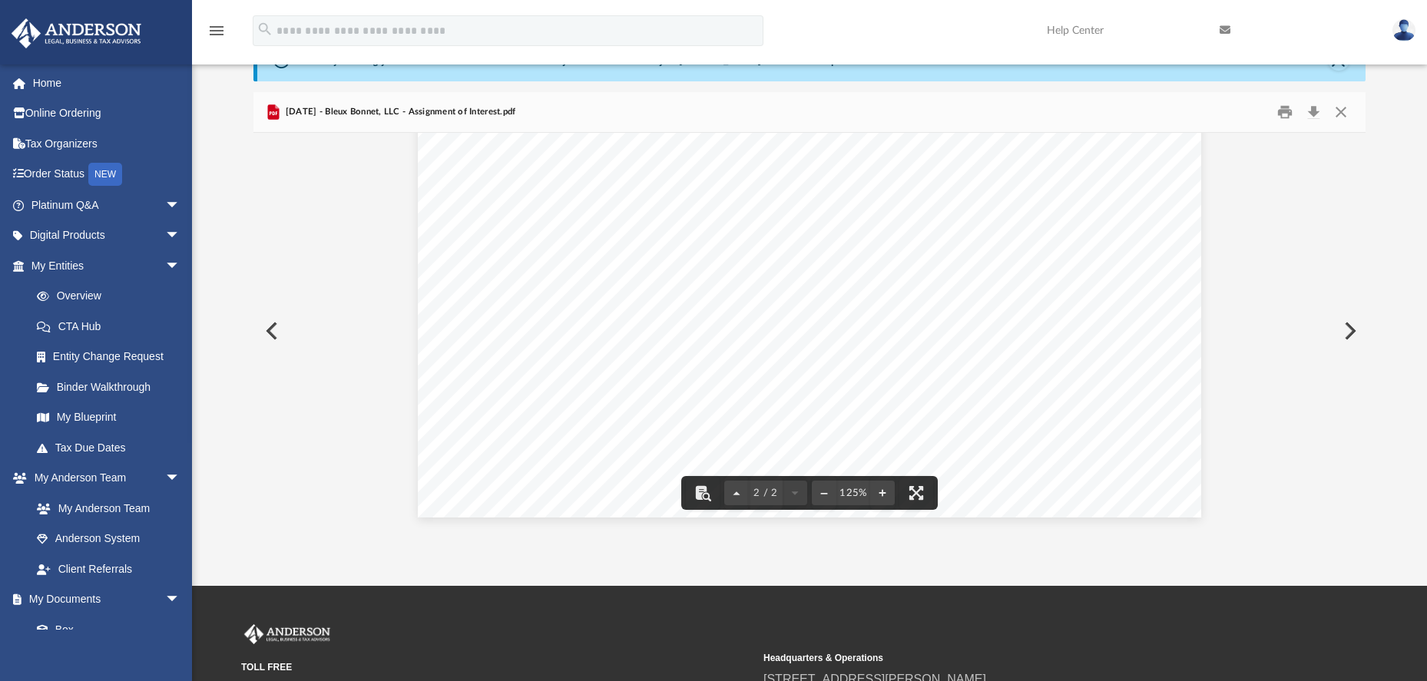
click at [1348, 326] on button "Preview" at bounding box center [1348, 330] width 34 height 43
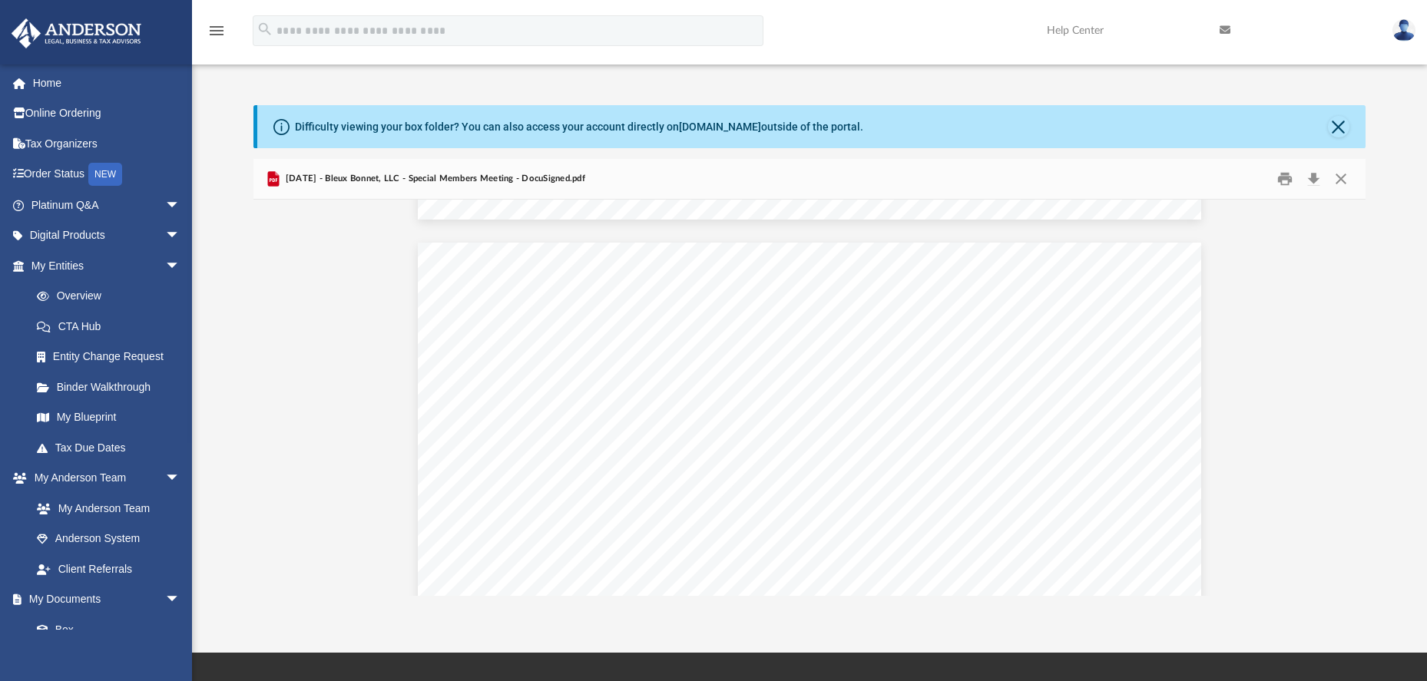
scroll to position [1149, 0]
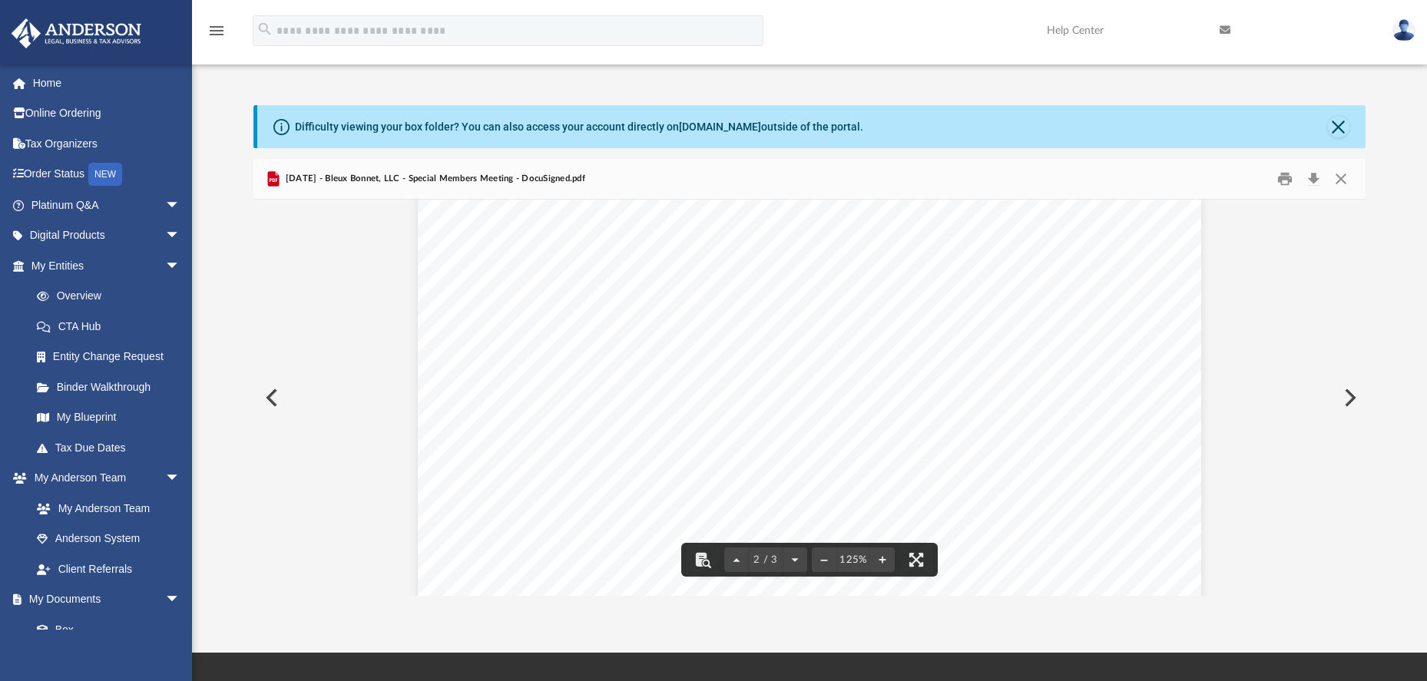
click at [1348, 398] on button "Preview" at bounding box center [1348, 397] width 34 height 43
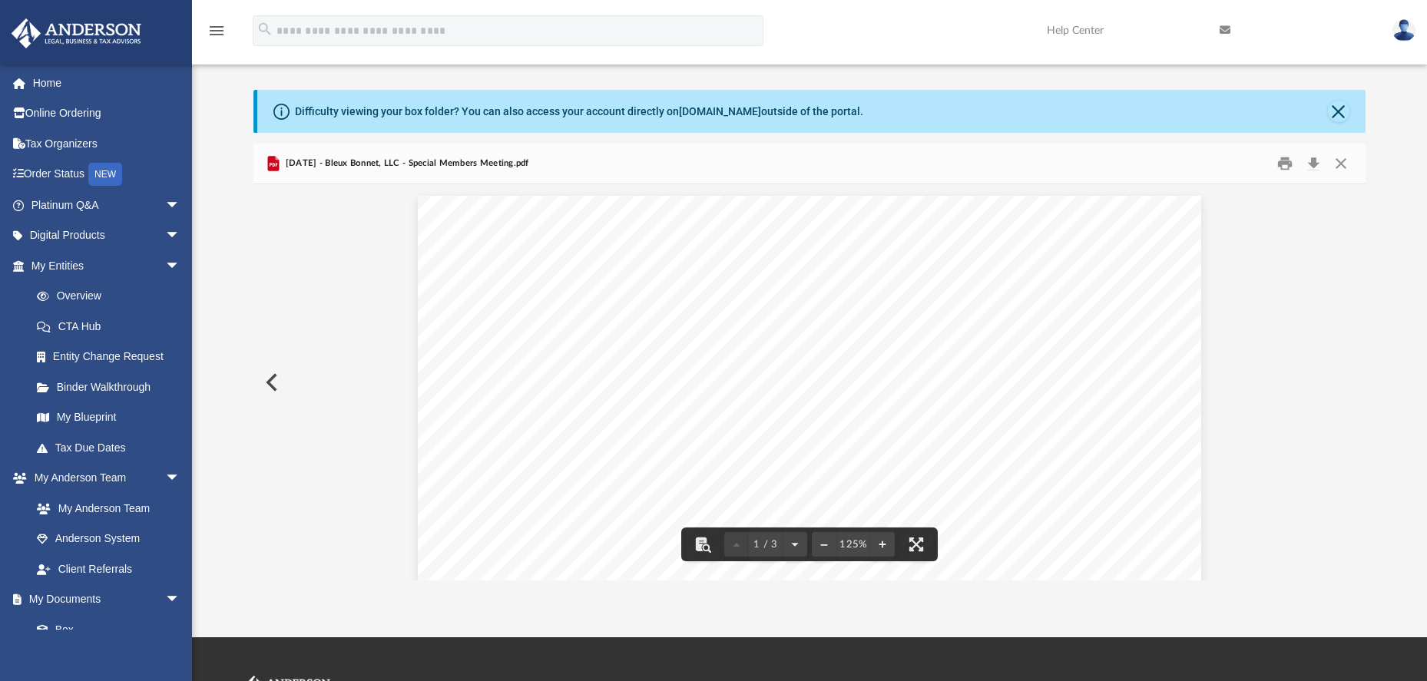
scroll to position [0, 0]
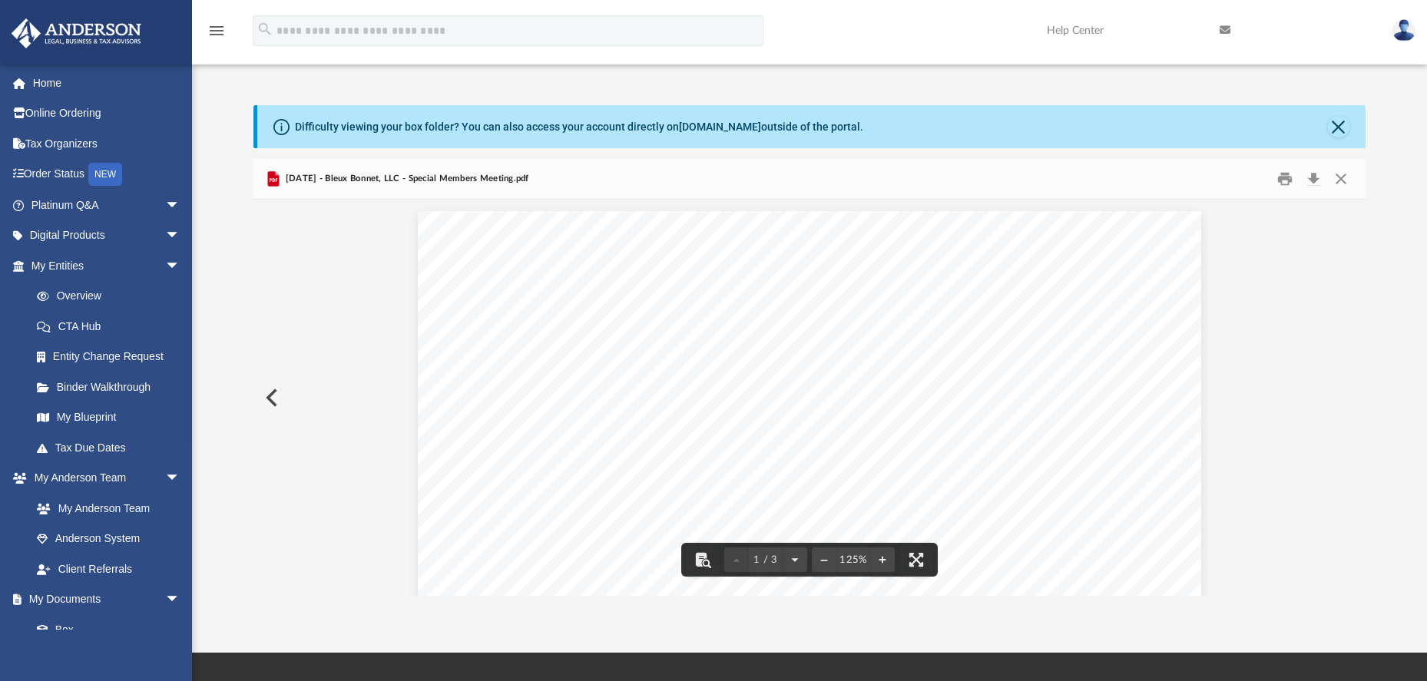
click at [276, 395] on button "Preview" at bounding box center [270, 397] width 34 height 43
click at [273, 401] on button "Preview" at bounding box center [270, 397] width 34 height 43
click at [269, 401] on button "Preview" at bounding box center [270, 397] width 34 height 43
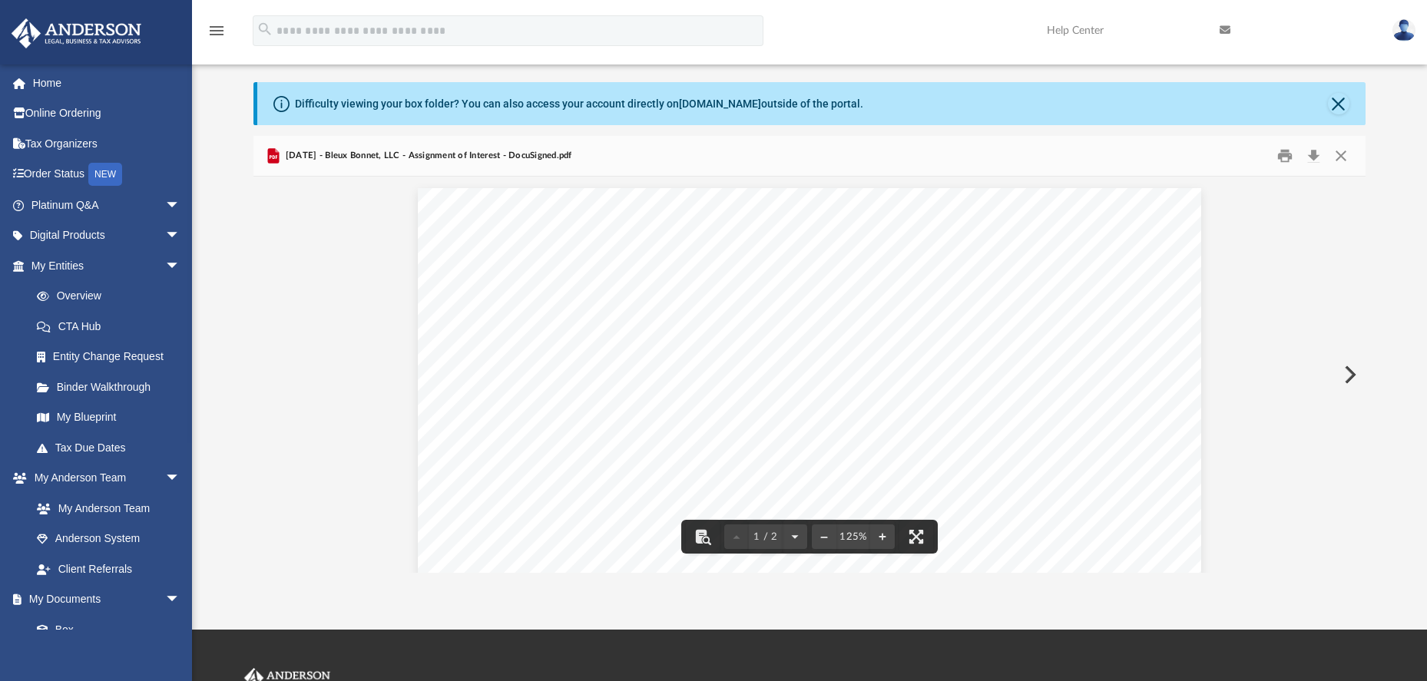
scroll to position [0, 0]
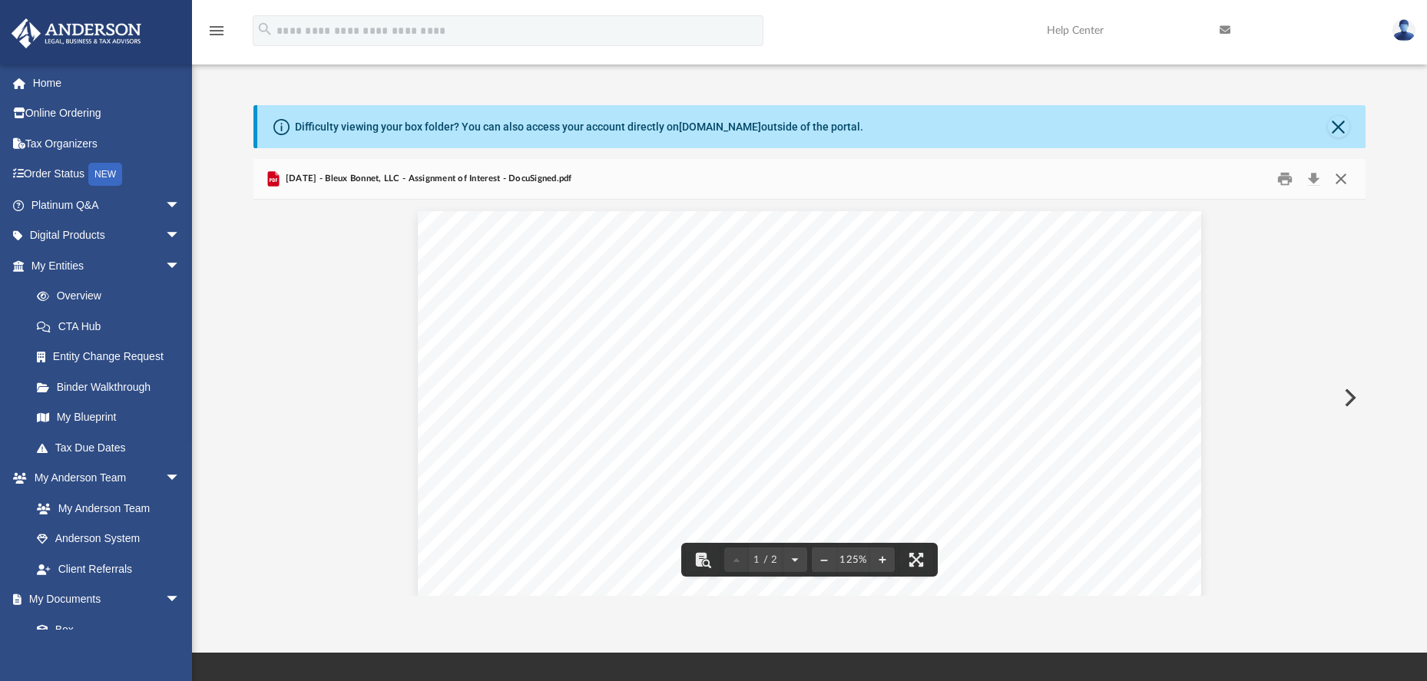
click at [1345, 185] on button "Close" at bounding box center [1341, 179] width 28 height 24
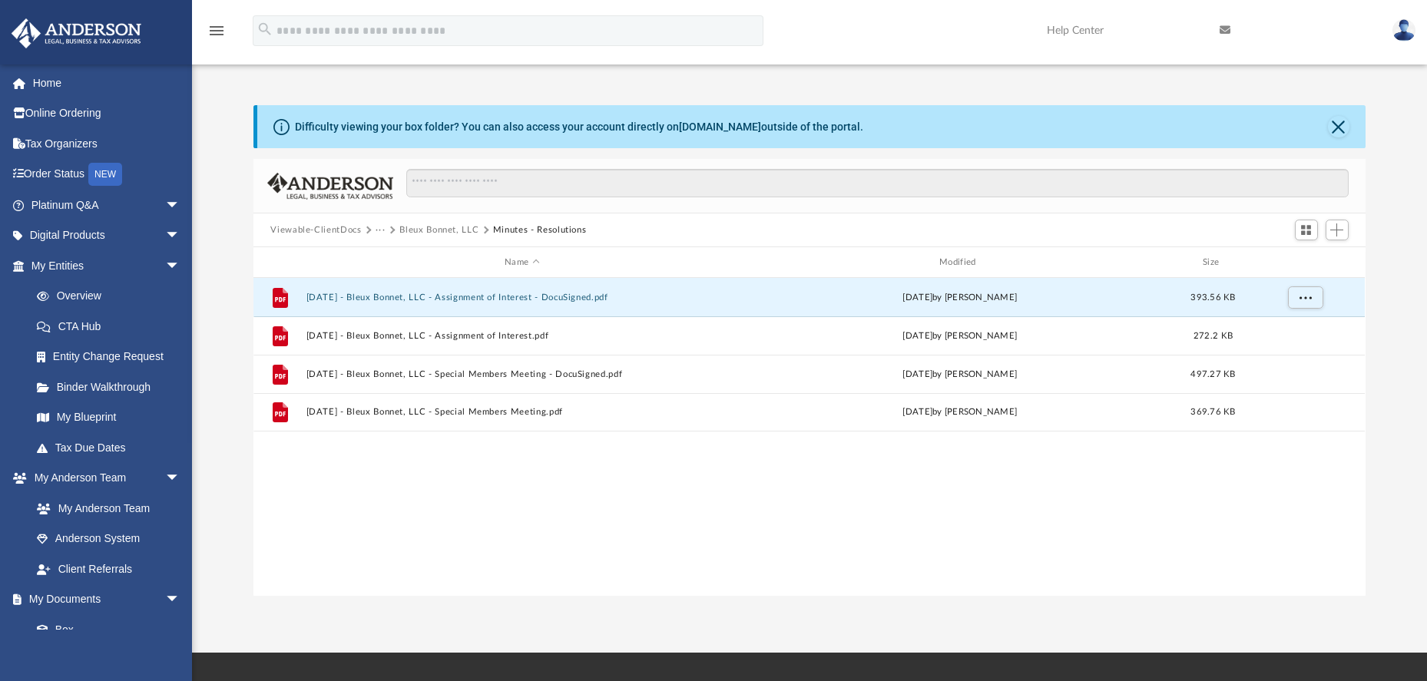
click at [449, 232] on button "Bleux Bonnet, LLC" at bounding box center [438, 230] width 79 height 14
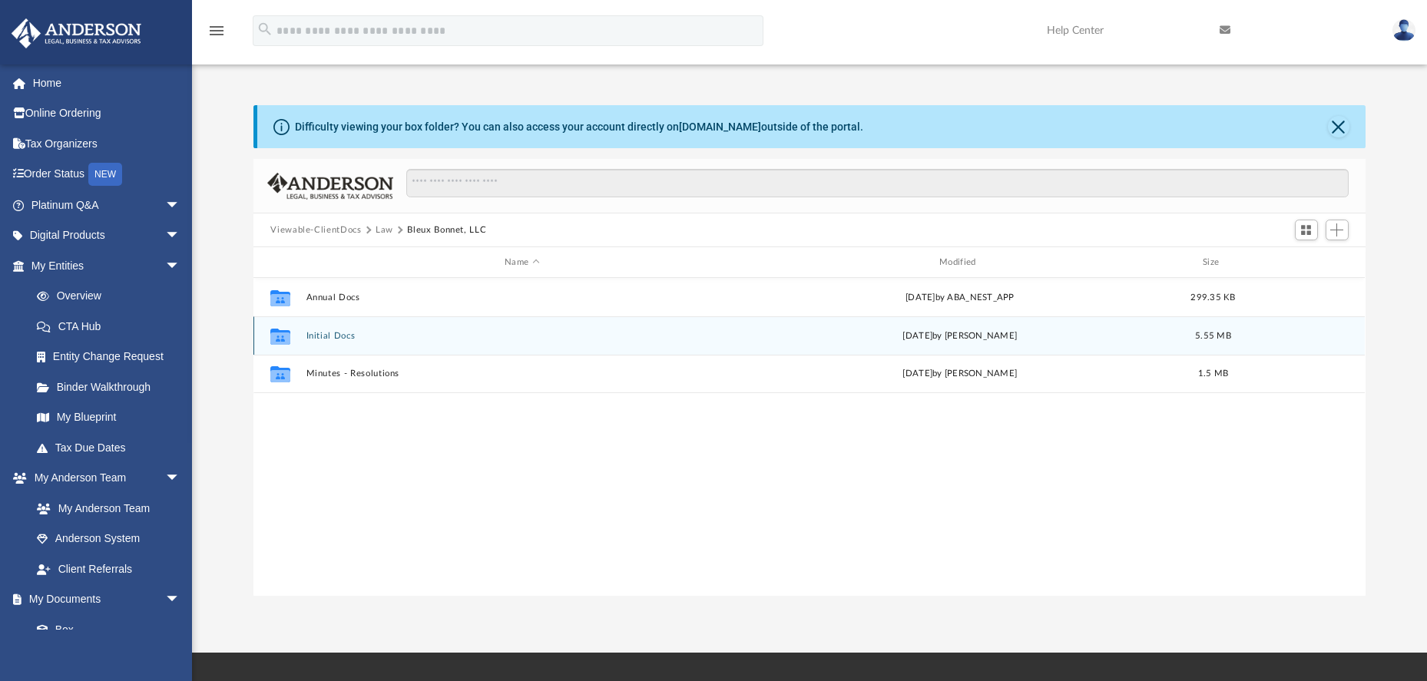
click at [326, 334] on button "Initial Docs" at bounding box center [521, 336] width 431 height 10
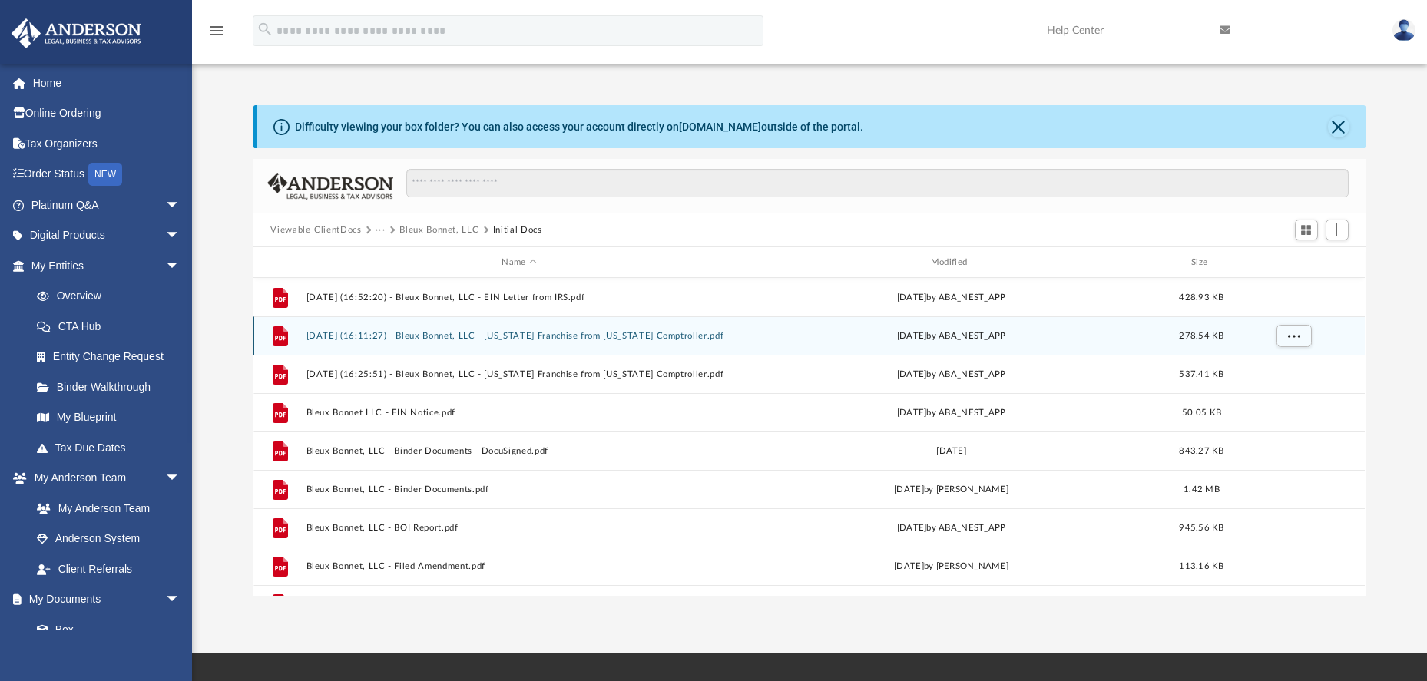
click at [412, 336] on button "2024.12.18 (16:11:27) - Bleux Bonnet, LLC - Texas Franchise from Texas Comptrol…" at bounding box center [518, 336] width 425 height 10
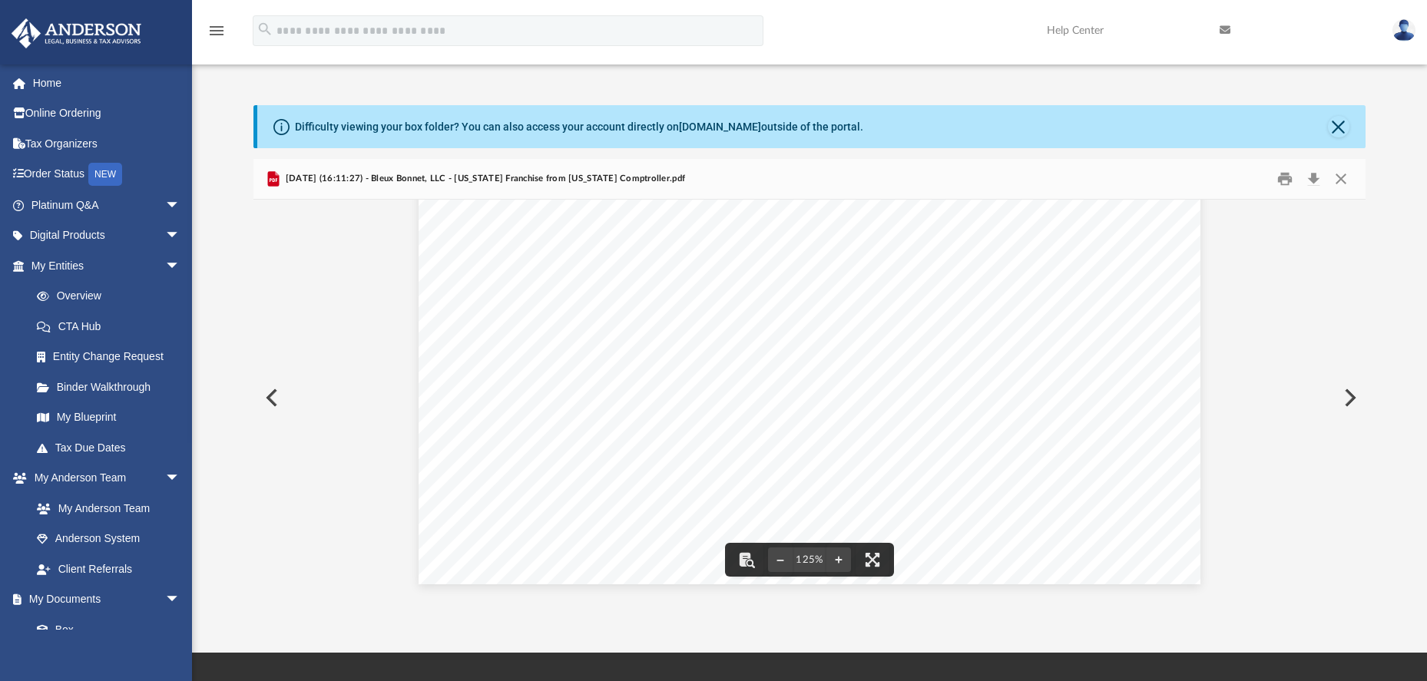
scroll to position [81, 0]
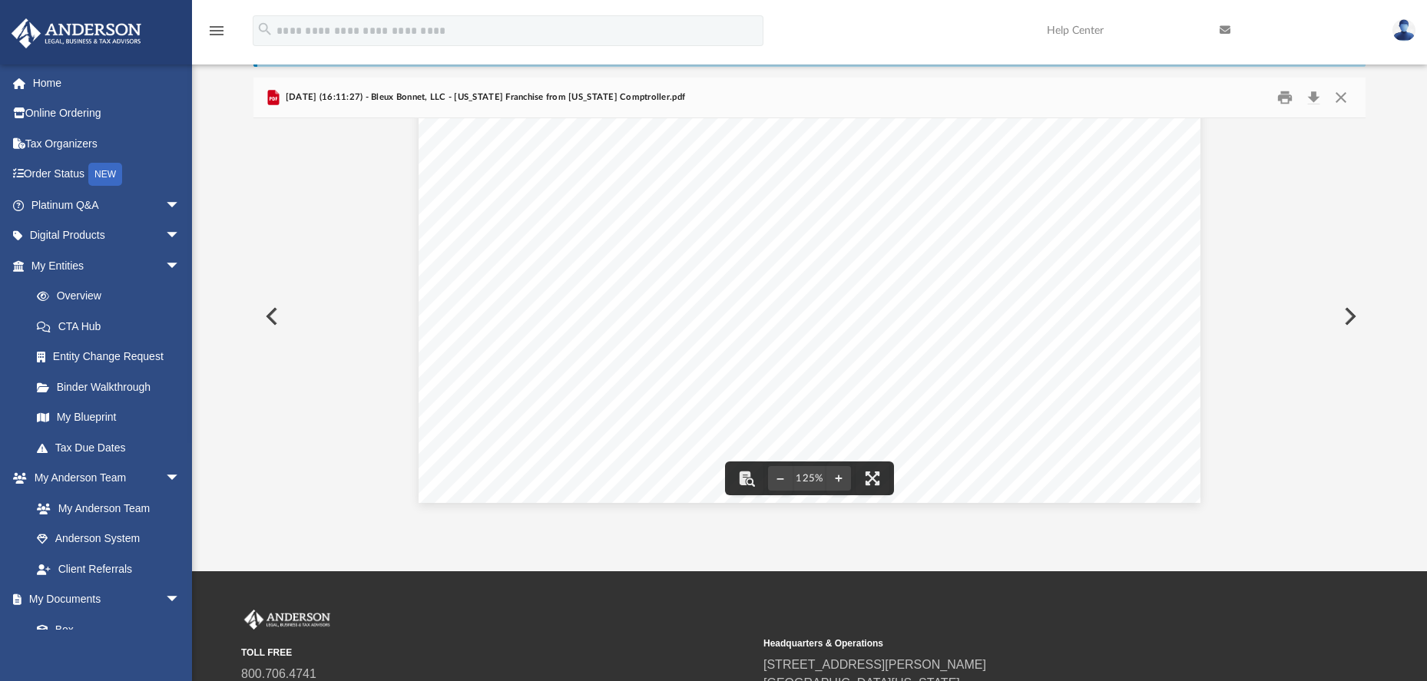
click at [1346, 313] on button "Preview" at bounding box center [1348, 316] width 34 height 43
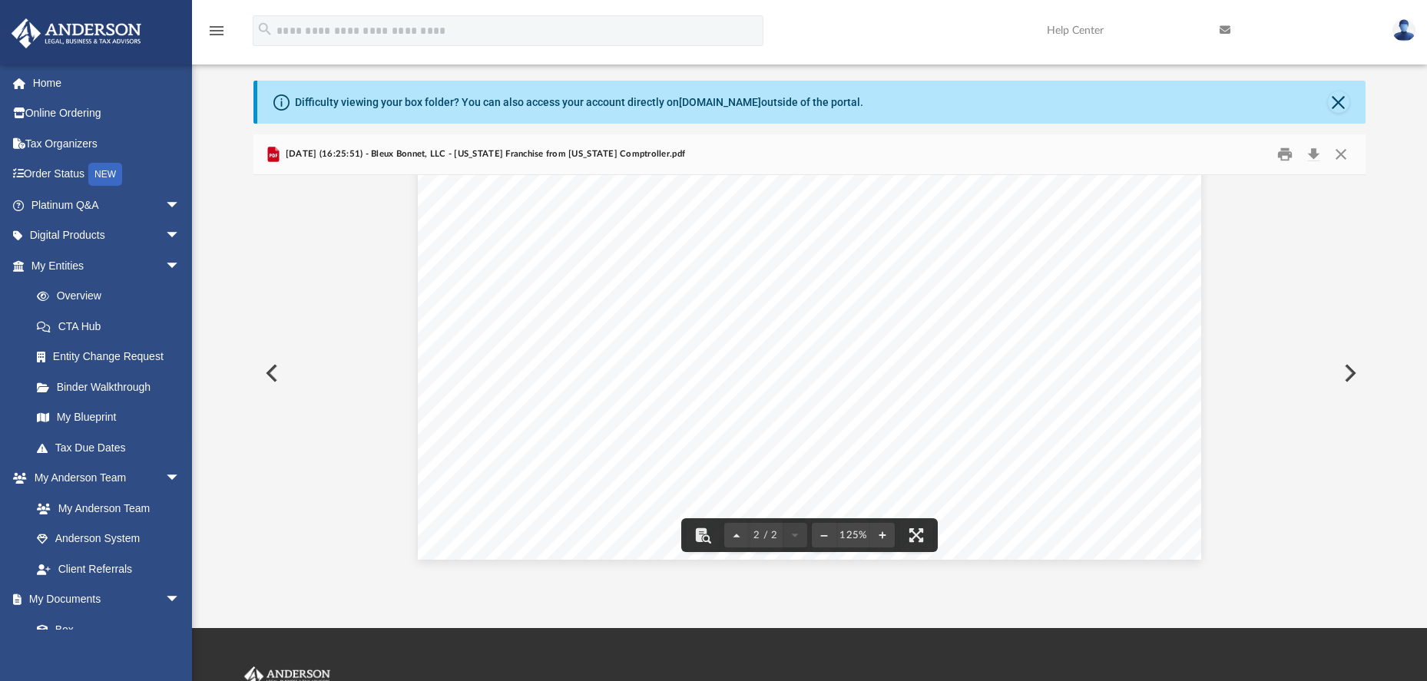
scroll to position [95, 0]
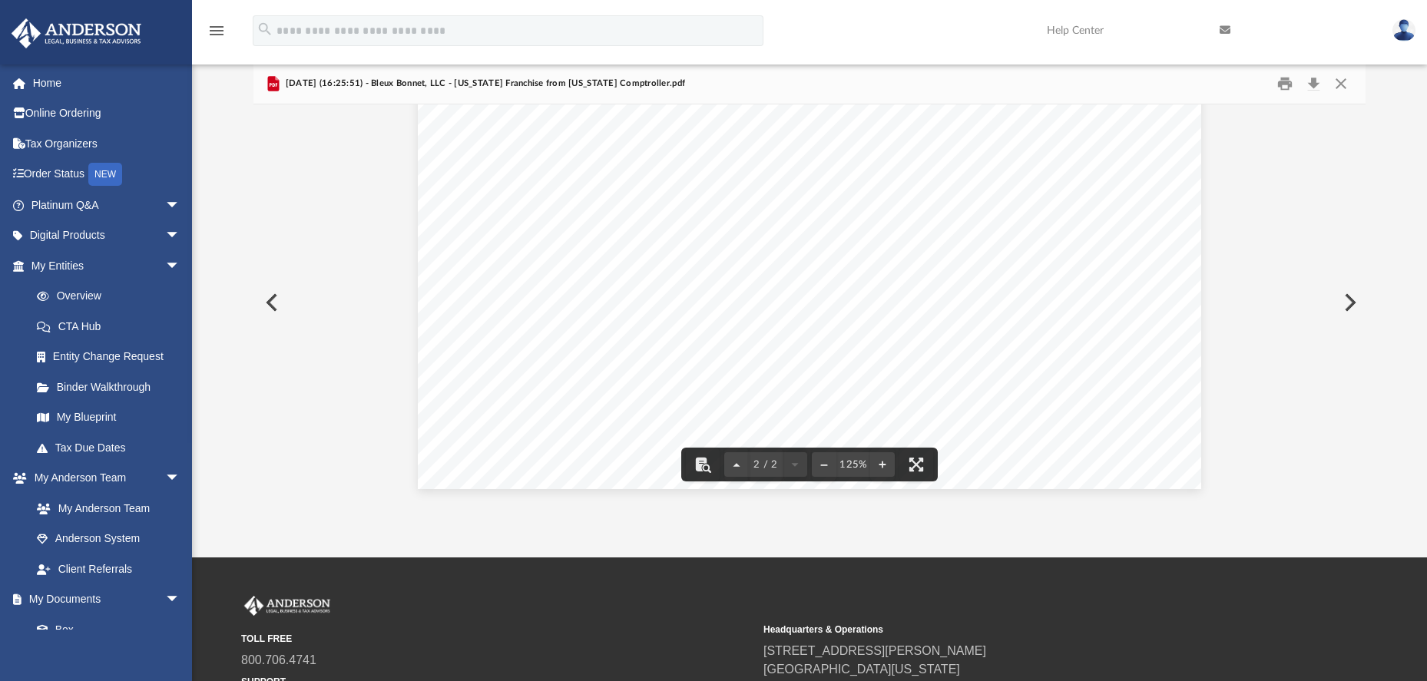
click at [1343, 305] on button "Preview" at bounding box center [1348, 302] width 34 height 43
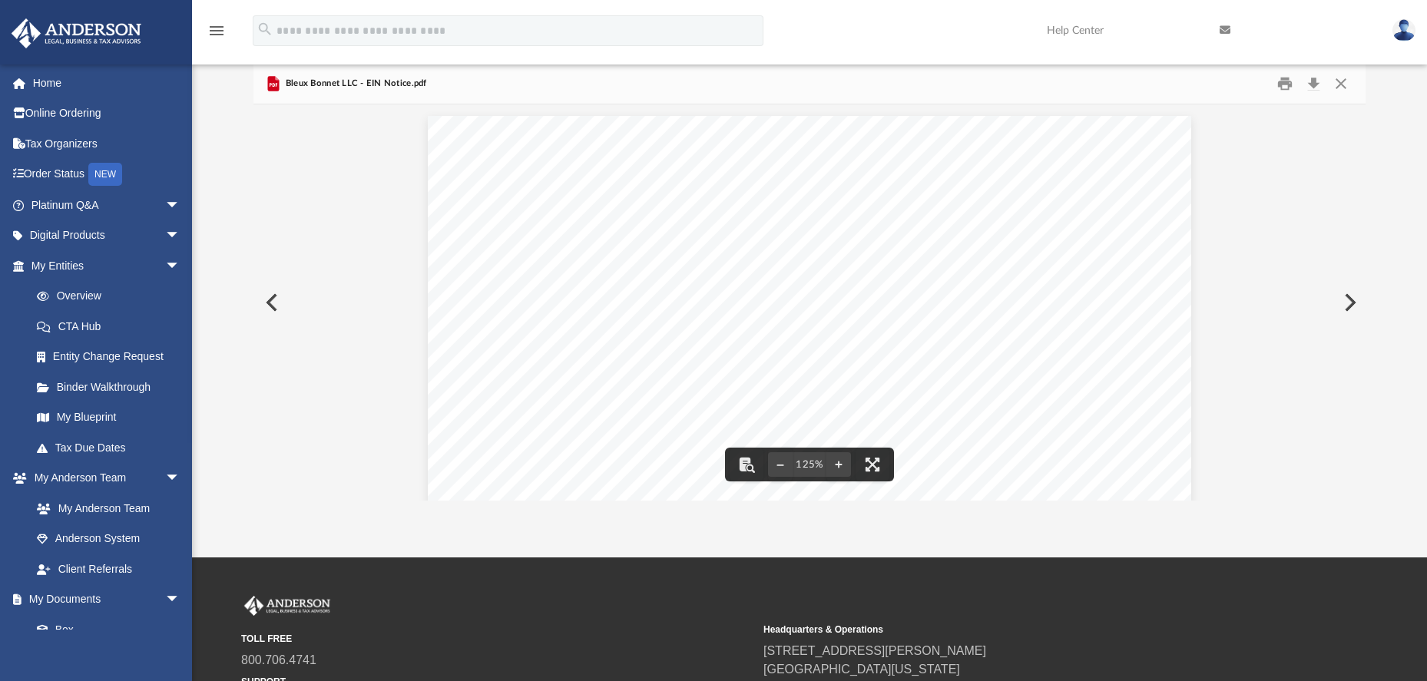
click at [276, 303] on button "Preview" at bounding box center [270, 302] width 34 height 43
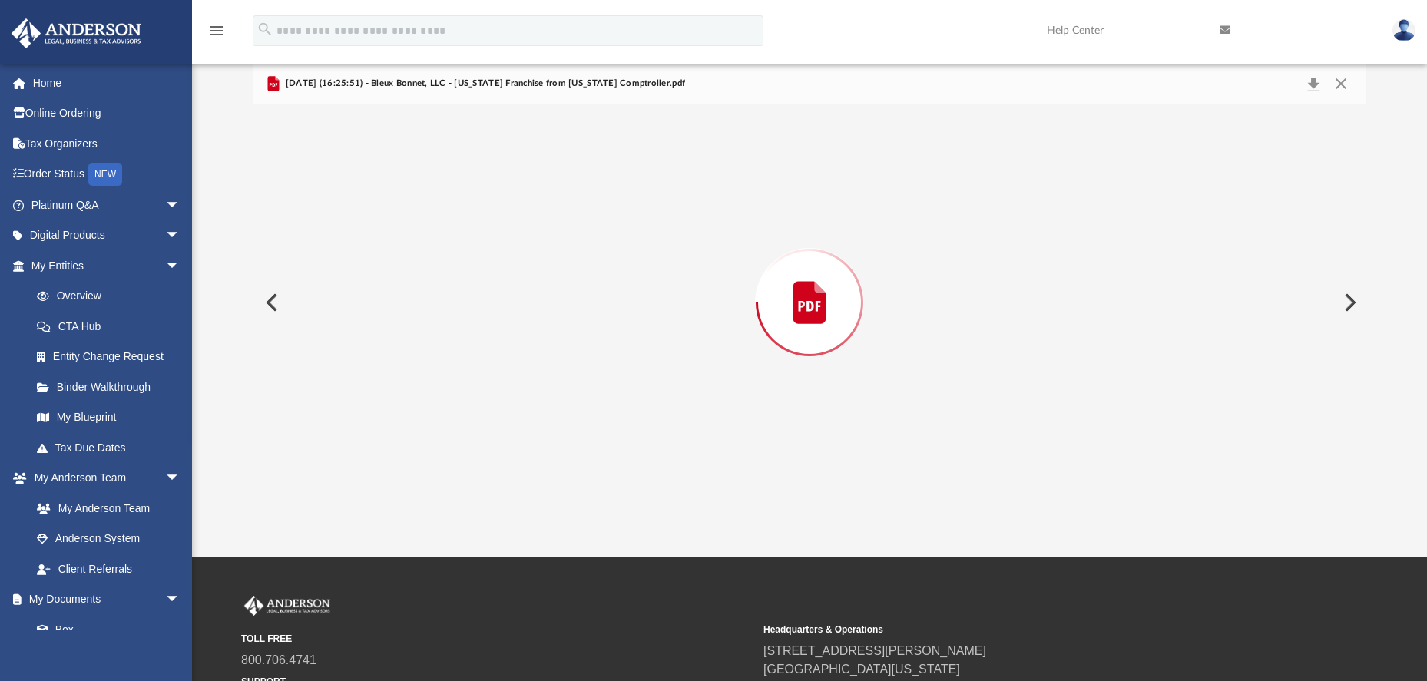
scroll to position [1035, 0]
click at [273, 303] on button "Preview" at bounding box center [270, 302] width 34 height 43
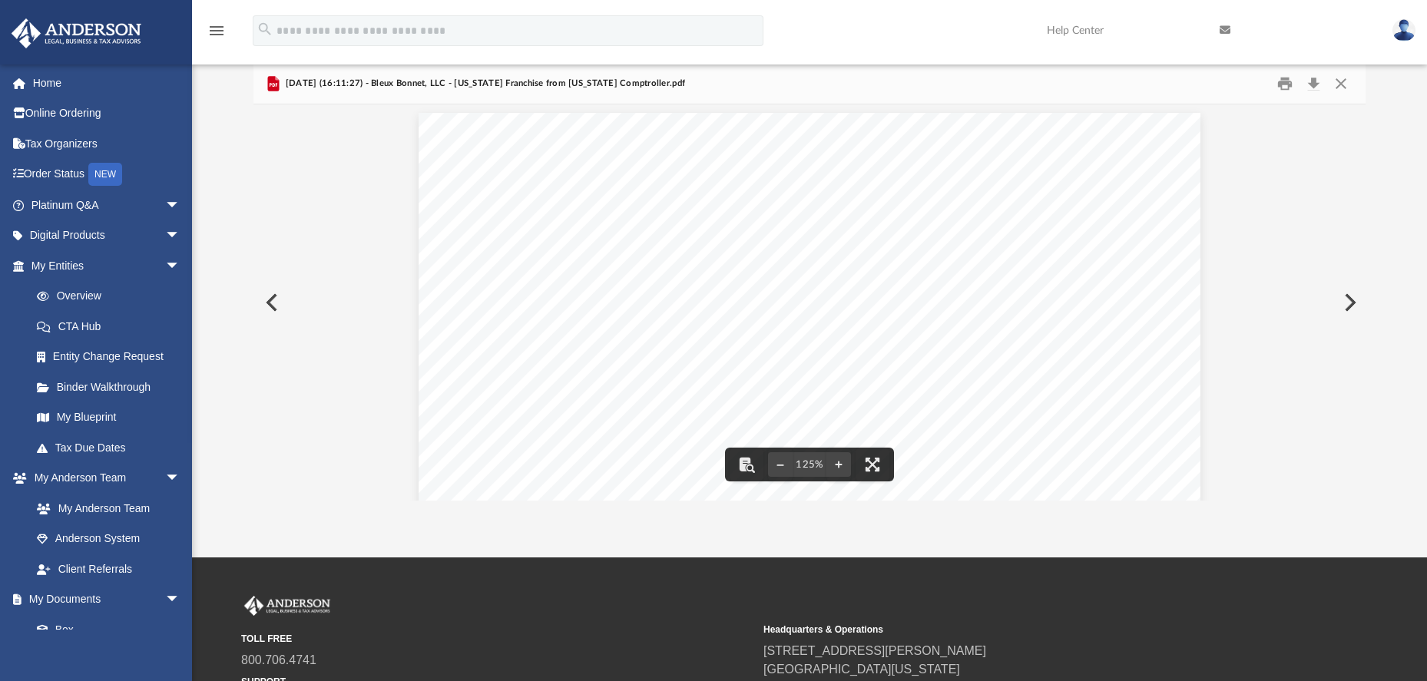
scroll to position [0, 0]
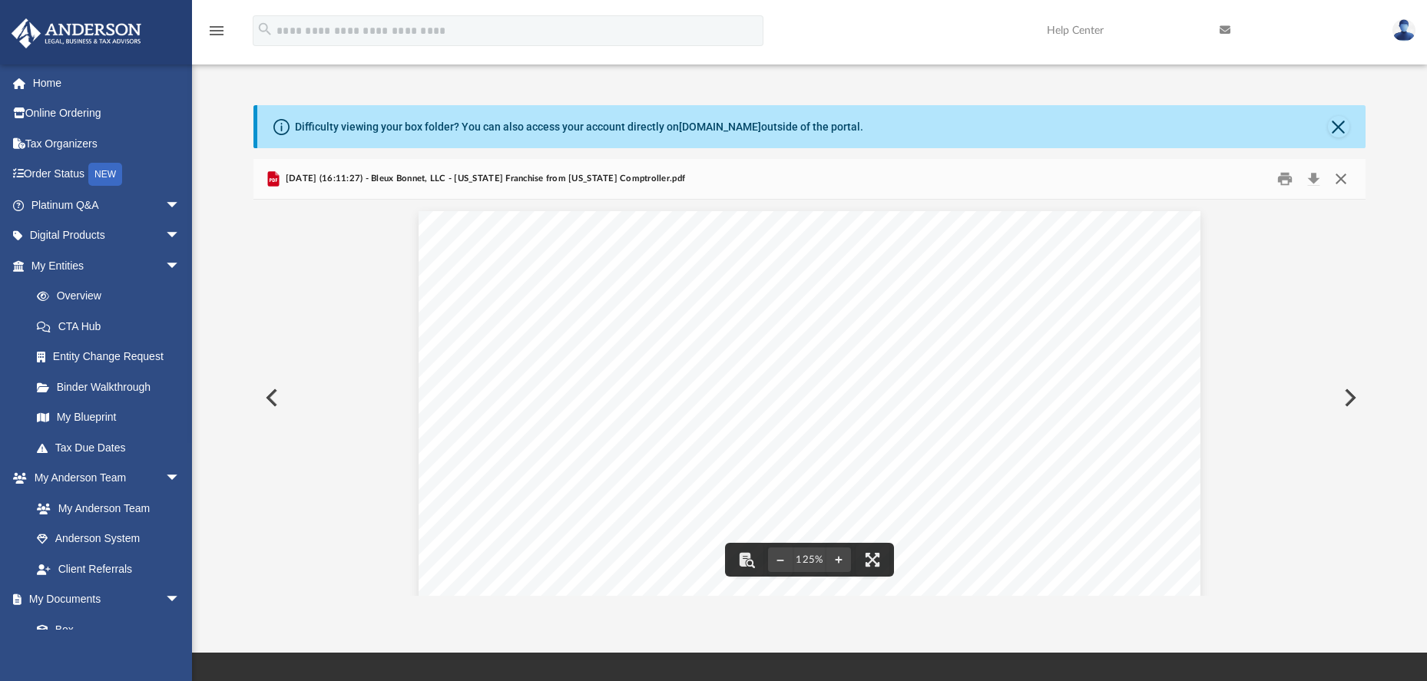
click at [1344, 180] on button "Close" at bounding box center [1341, 179] width 28 height 24
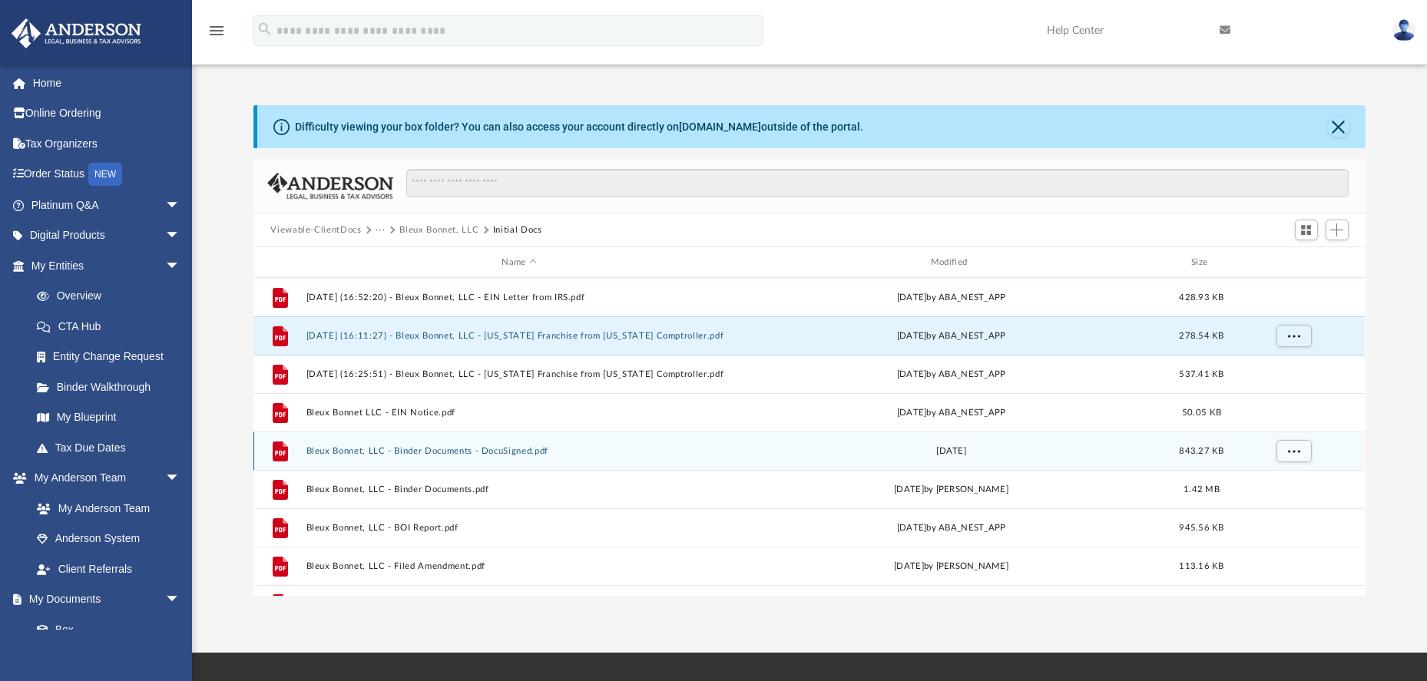
click at [407, 450] on button "Bleux Bonnet, LLC - Binder Documents - DocuSigned.pdf" at bounding box center [518, 451] width 425 height 10
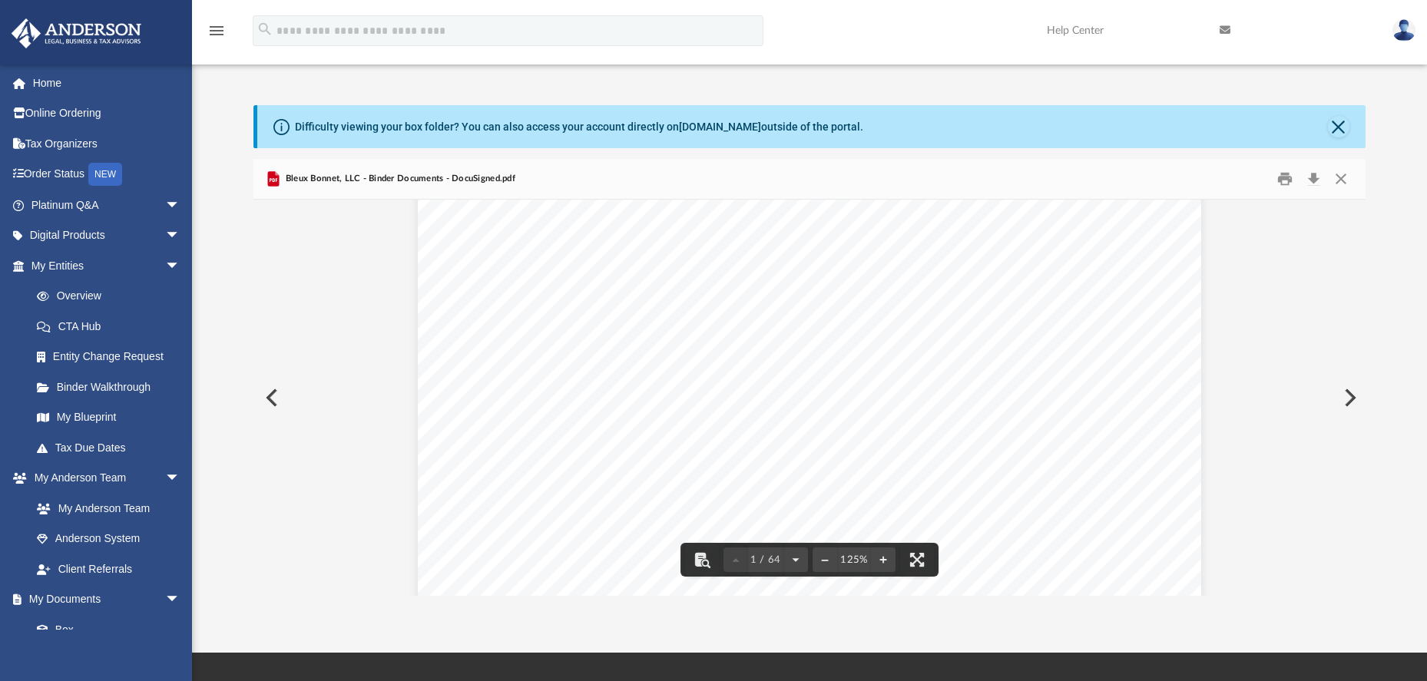
scroll to position [489, 0]
click at [1344, 402] on button "Preview" at bounding box center [1348, 397] width 34 height 43
click at [1344, 399] on button "Preview" at bounding box center [1348, 397] width 34 height 43
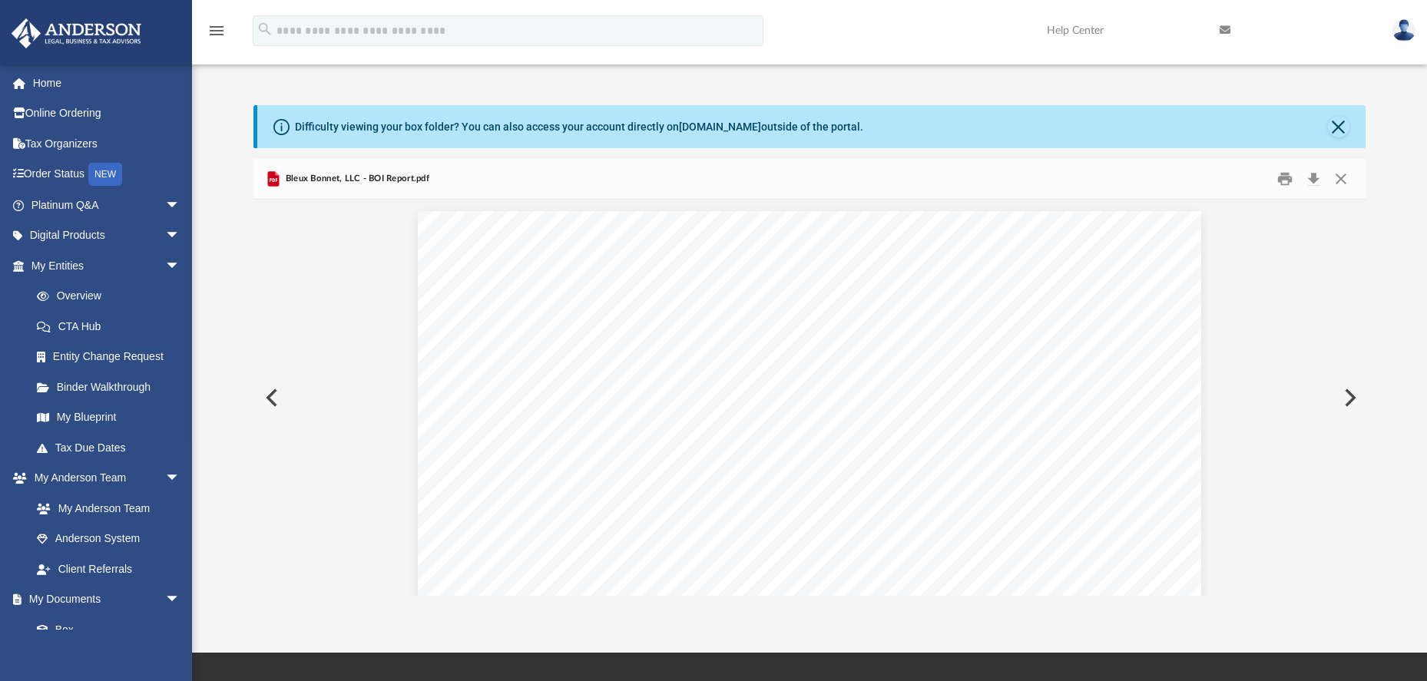
scroll to position [4146, 0]
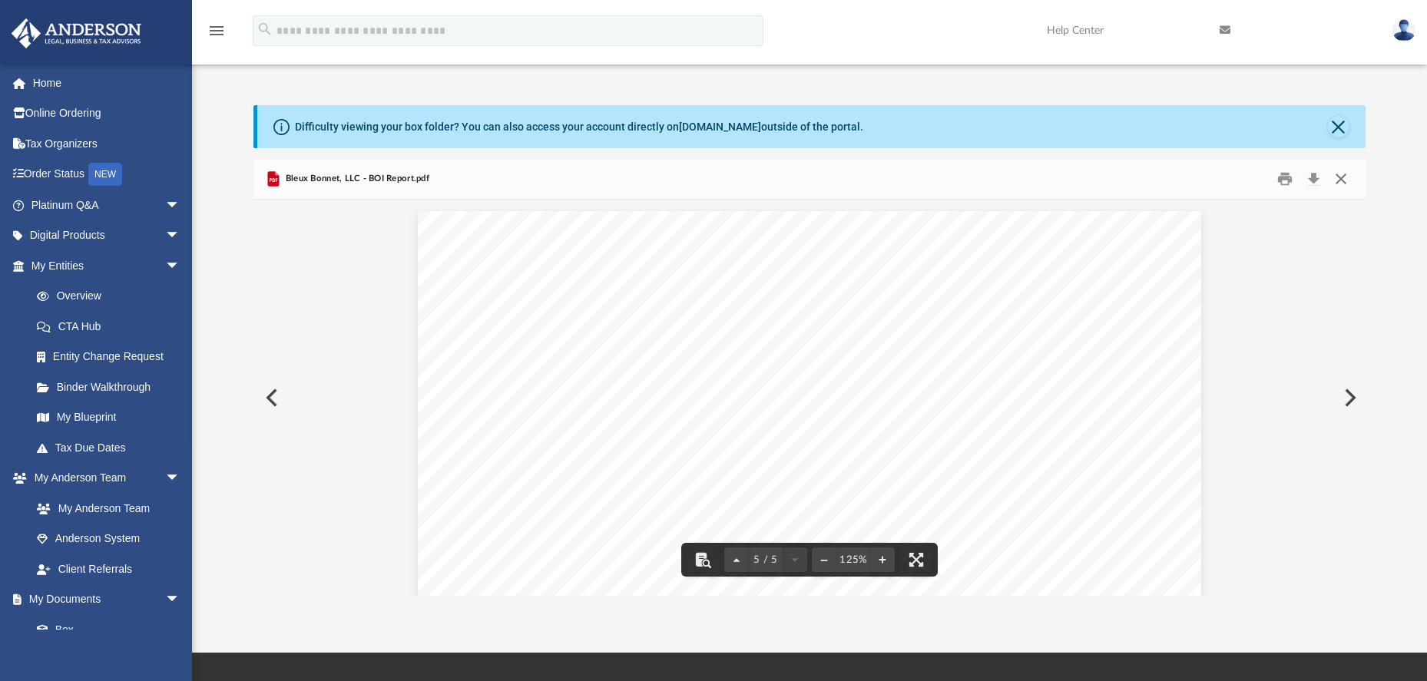
click at [1343, 179] on button "Close" at bounding box center [1341, 179] width 28 height 24
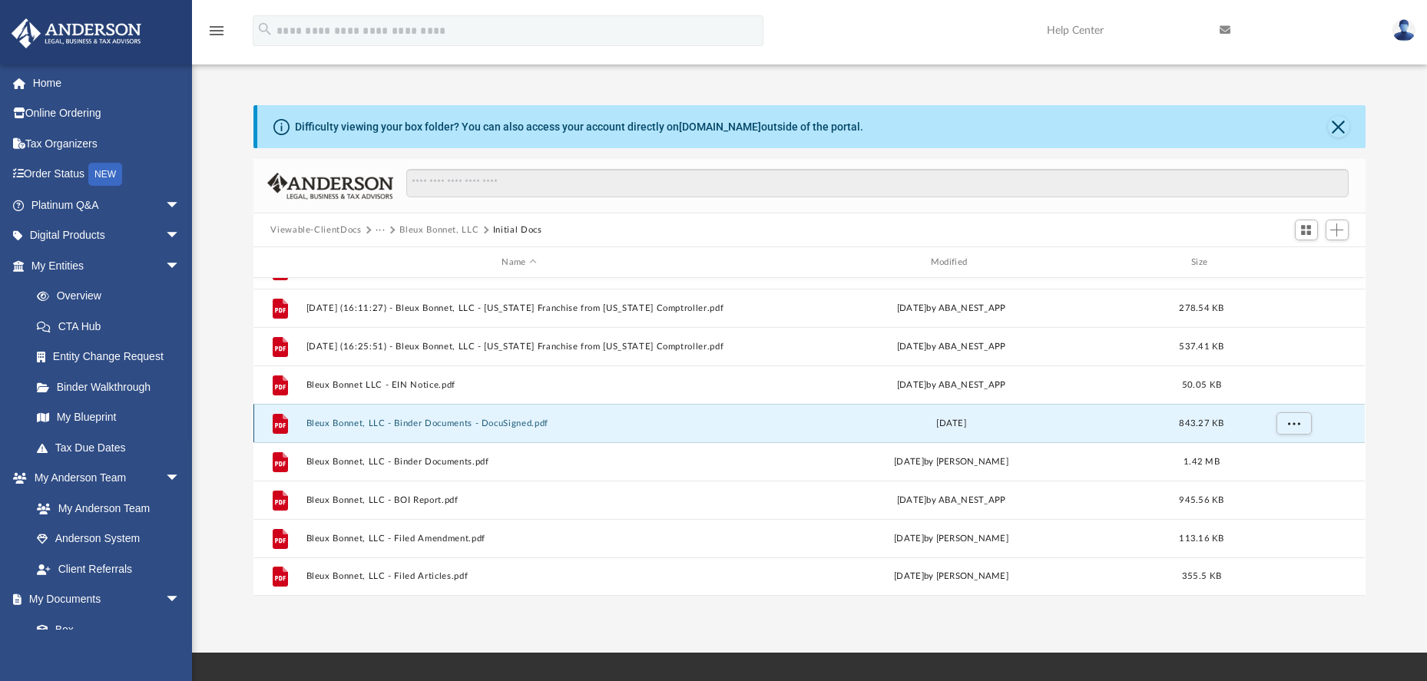
scroll to position [28, 0]
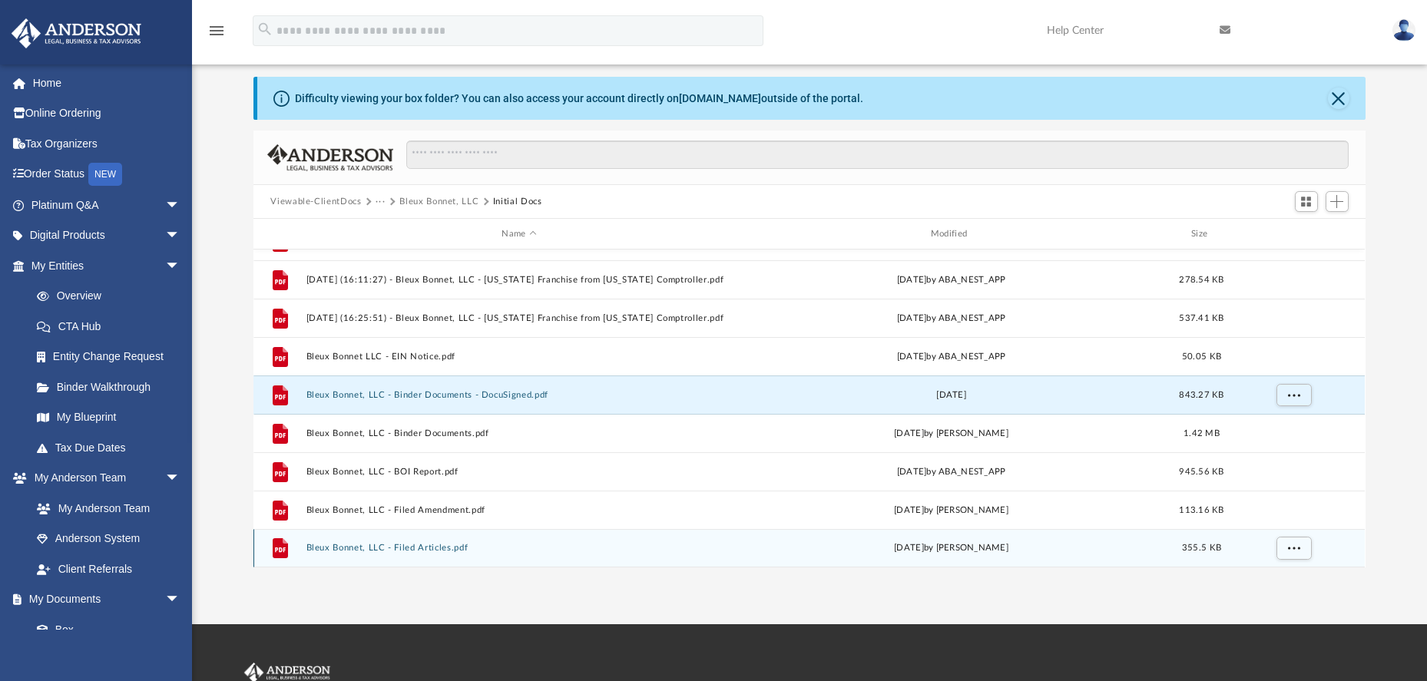
click at [433, 550] on button "Bleux Bonnet, LLC - Filed Articles.pdf" at bounding box center [518, 548] width 425 height 10
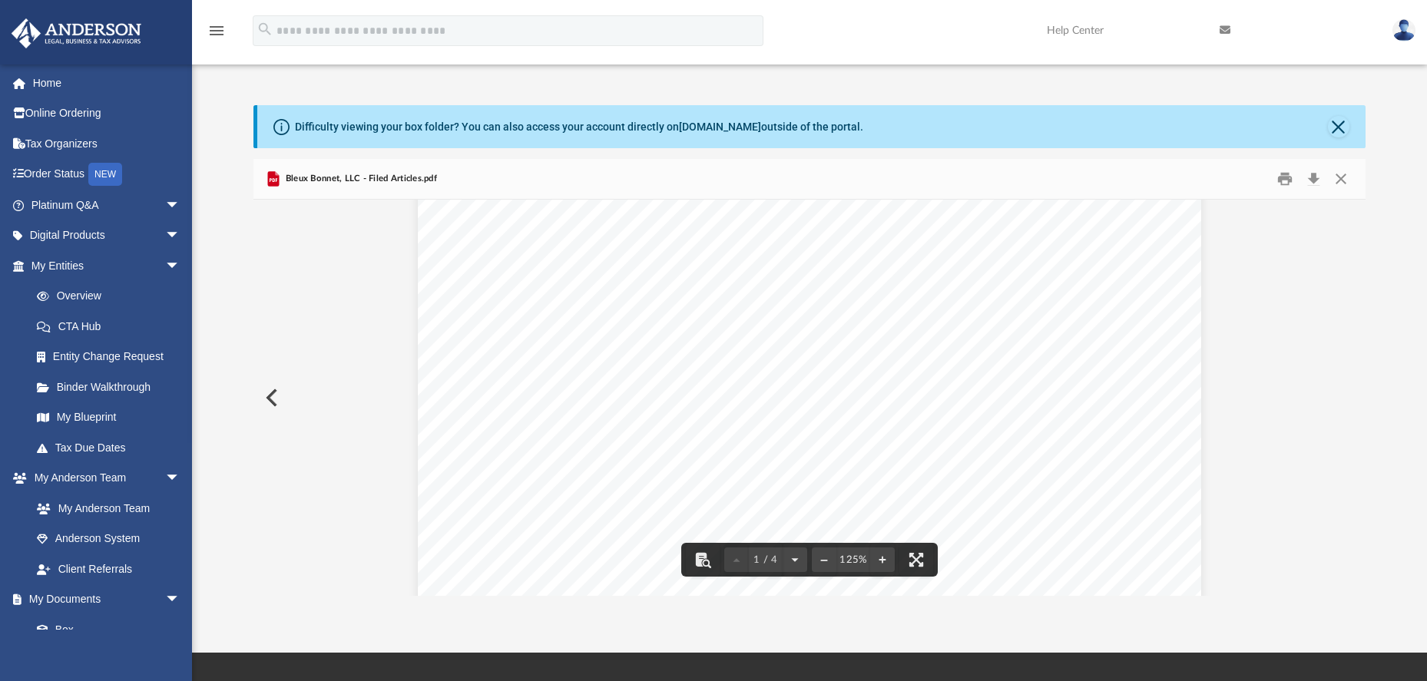
scroll to position [0, 0]
click at [273, 398] on button "Preview" at bounding box center [270, 397] width 34 height 43
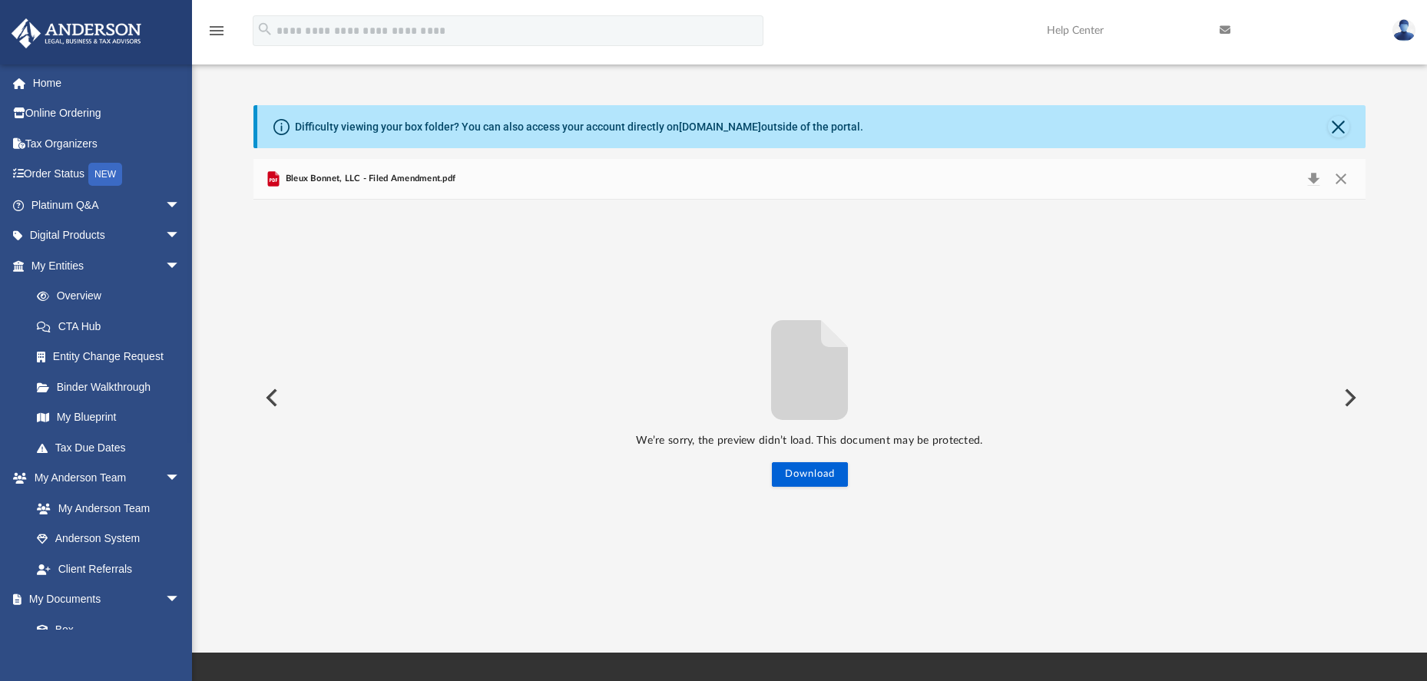
click at [271, 403] on button "Preview" at bounding box center [270, 397] width 34 height 43
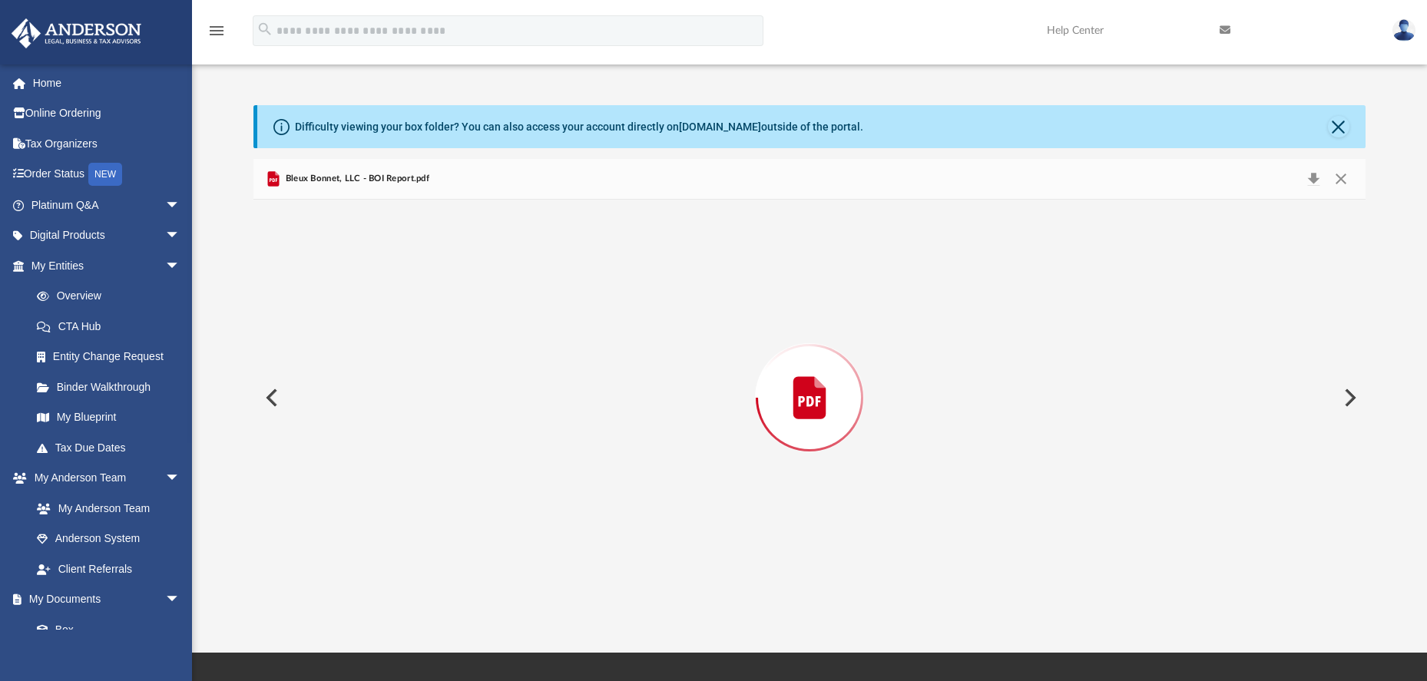
scroll to position [4146, 0]
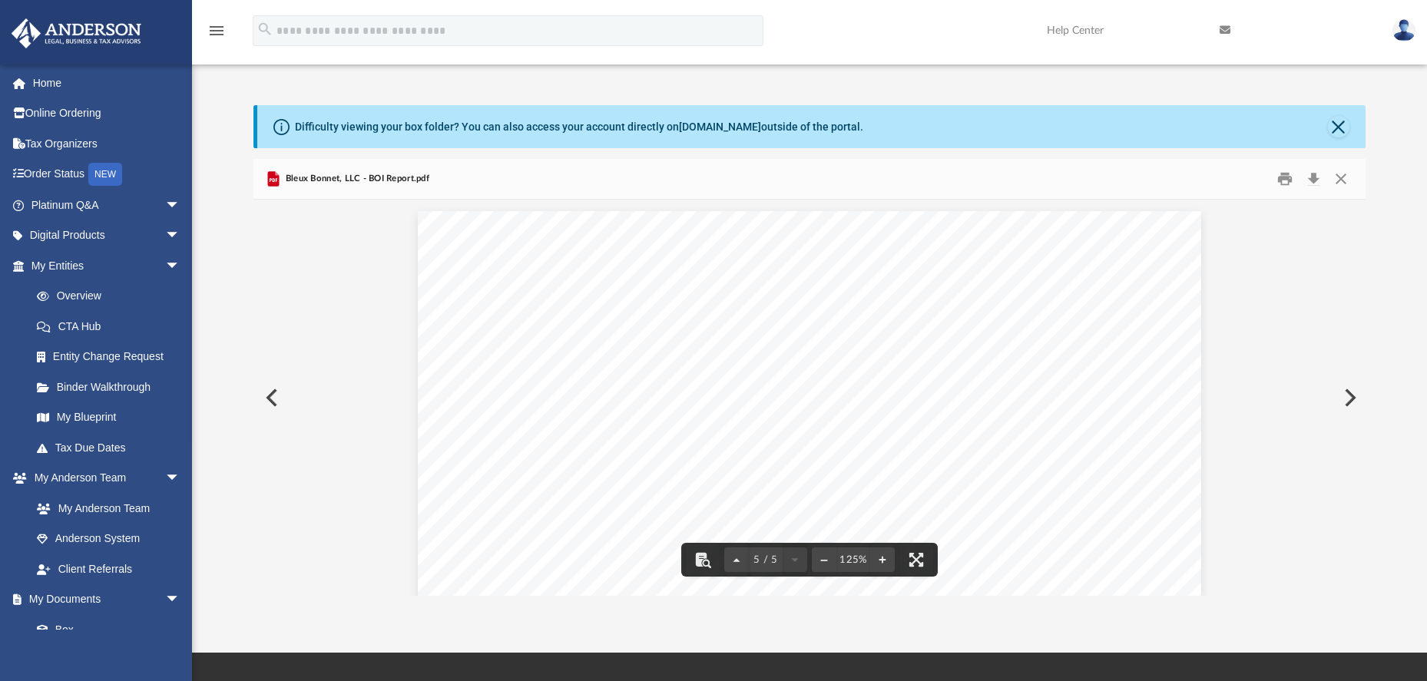
click at [1350, 398] on button "Preview" at bounding box center [1348, 397] width 34 height 43
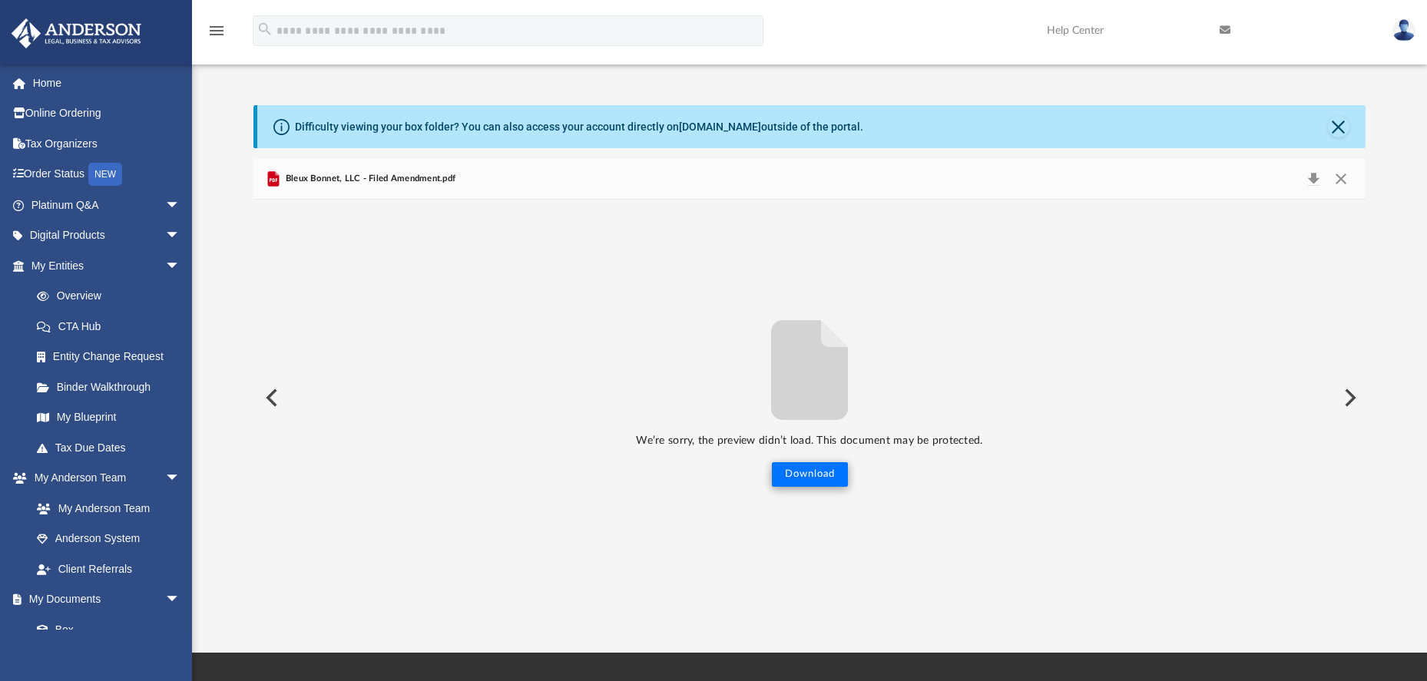
click at [826, 473] on button "Download" at bounding box center [810, 474] width 76 height 25
click at [1341, 181] on button "Close" at bounding box center [1341, 178] width 28 height 21
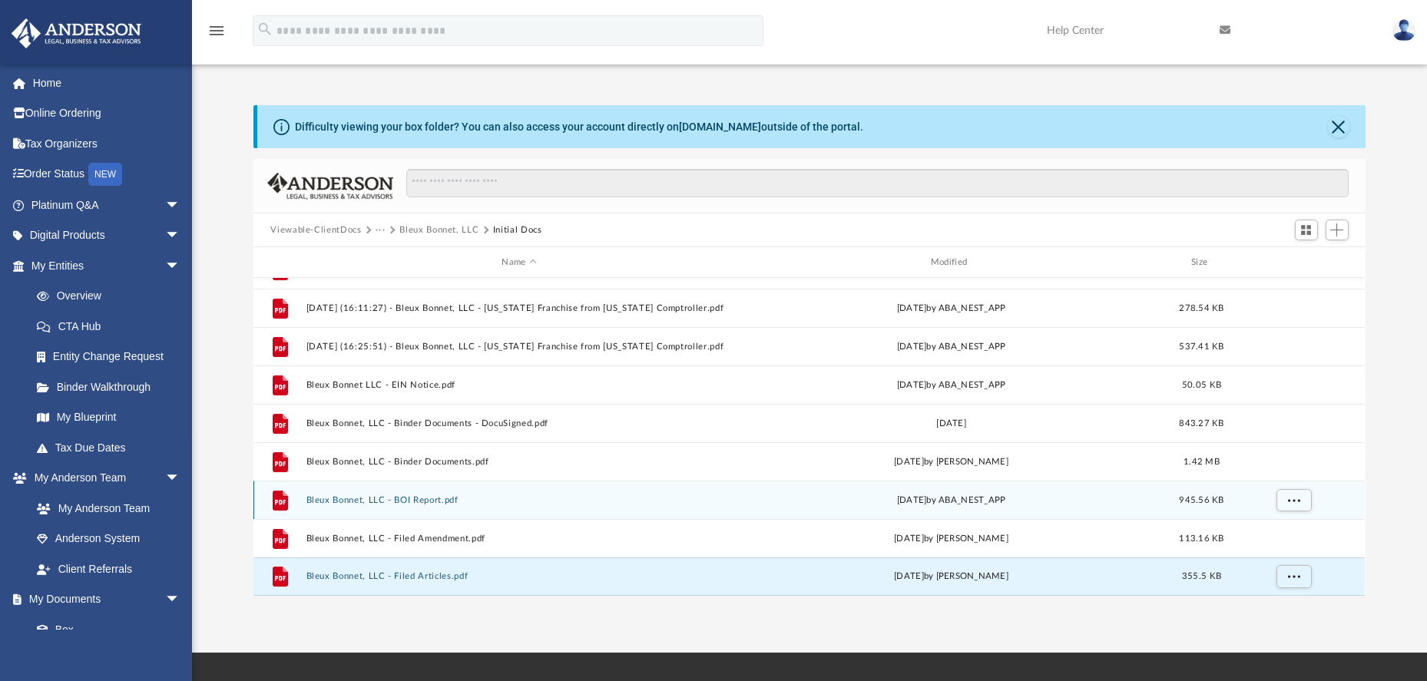
click at [431, 500] on button "Bleux Bonnet, LLC - BOI Report.pdf" at bounding box center [518, 500] width 425 height 10
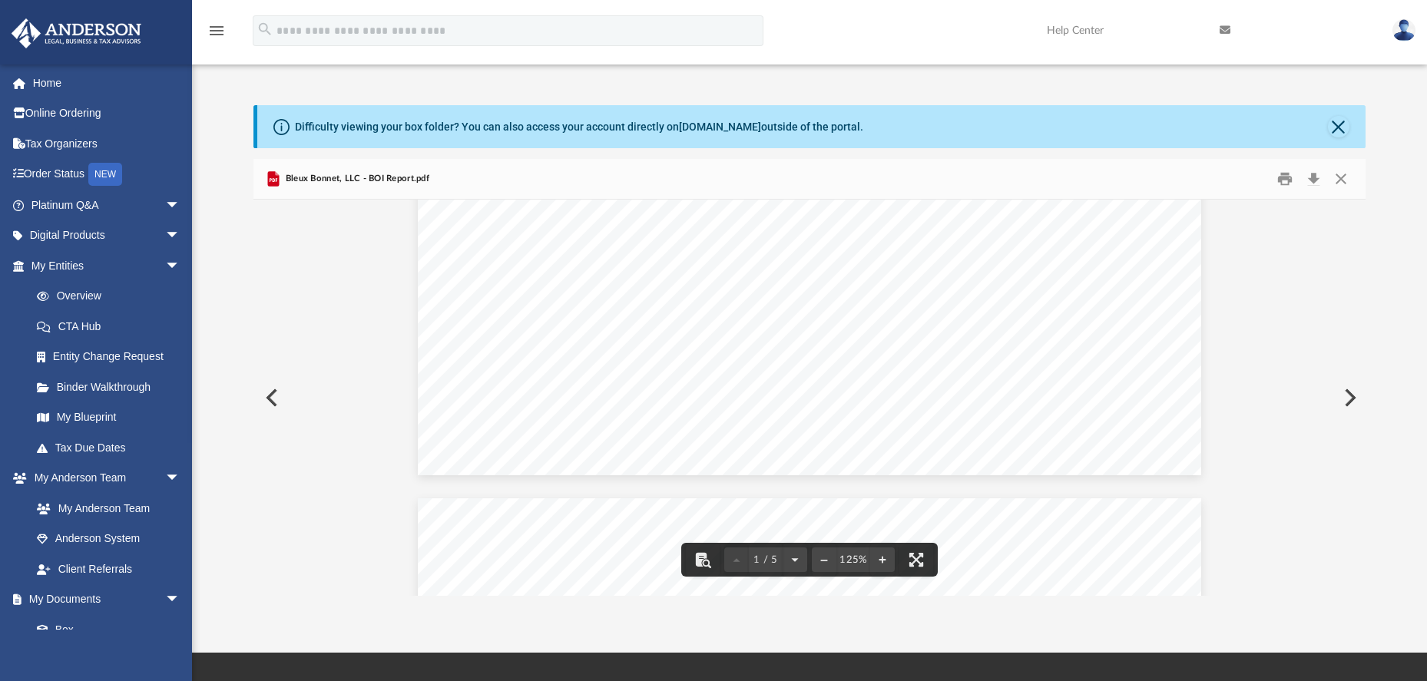
scroll to position [0, 0]
click at [273, 398] on button "Preview" at bounding box center [270, 397] width 34 height 43
click at [275, 400] on button "Preview" at bounding box center [270, 397] width 34 height 43
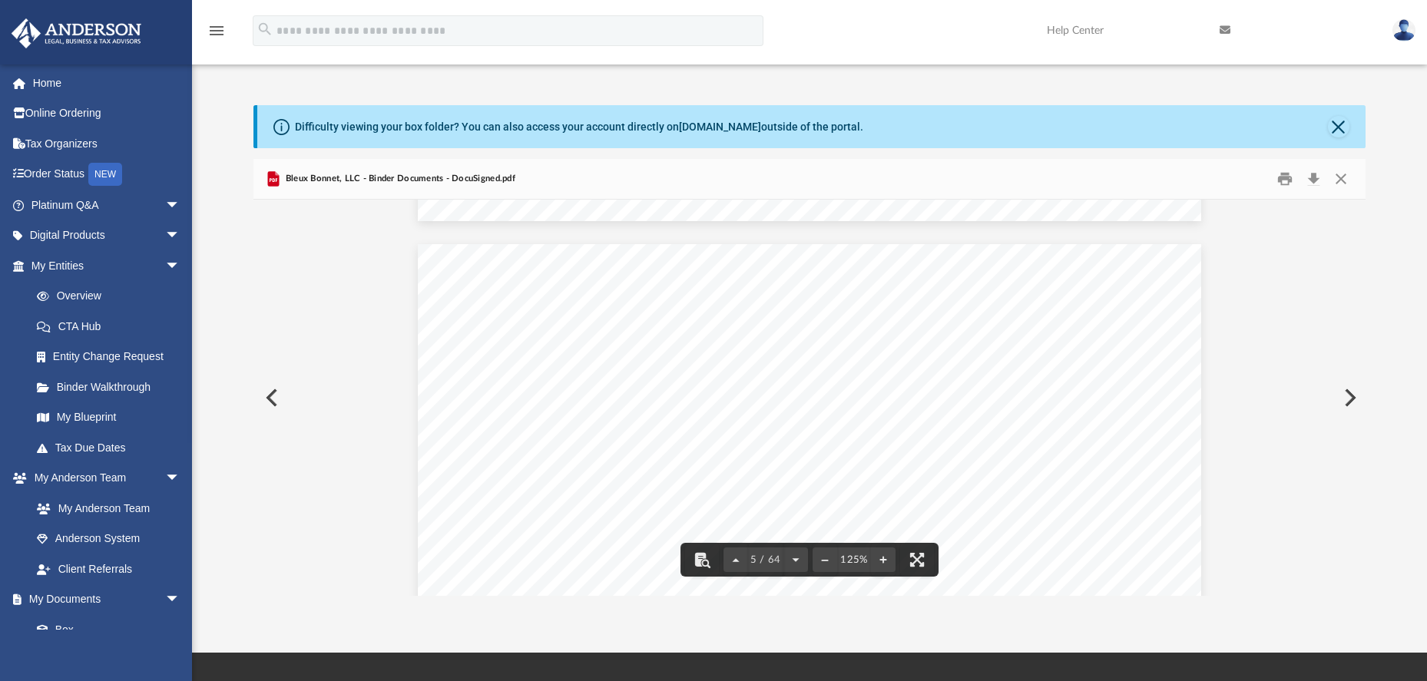
scroll to position [3991, 0]
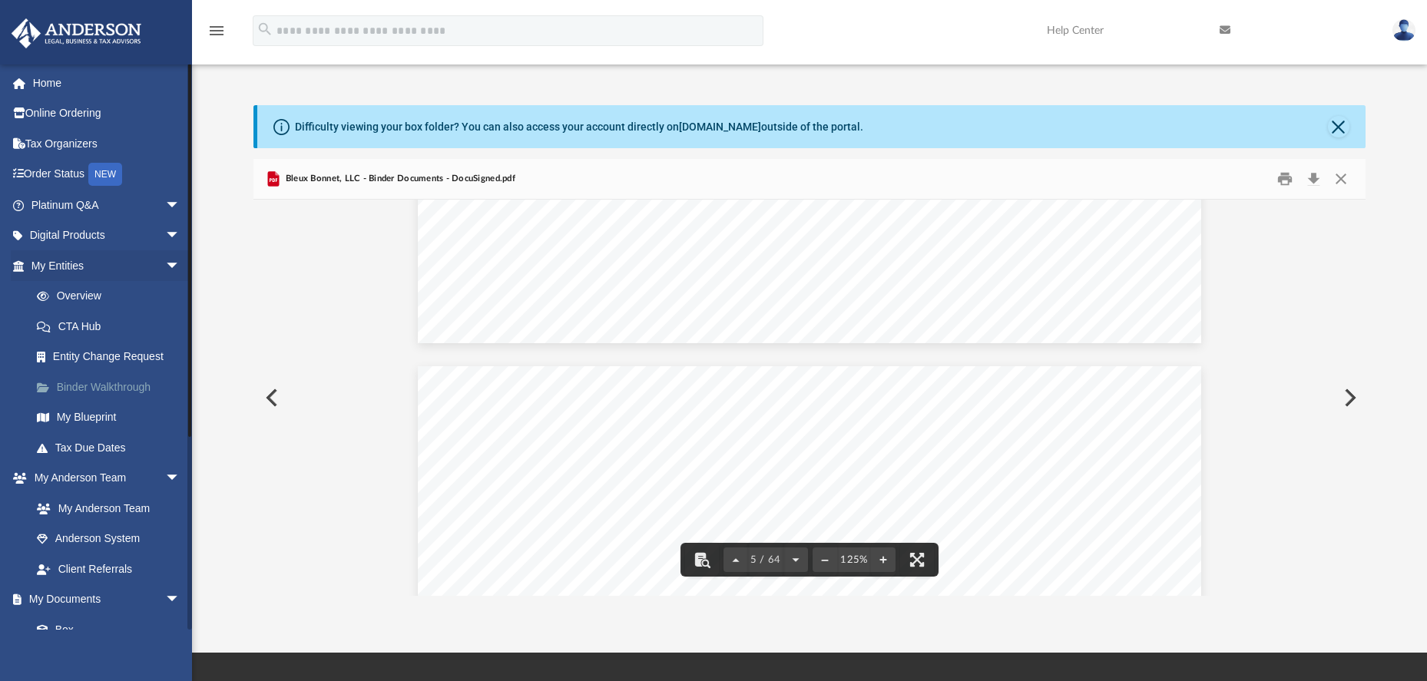
click at [114, 387] on link "Binder Walkthrough" at bounding box center [112, 387] width 182 height 31
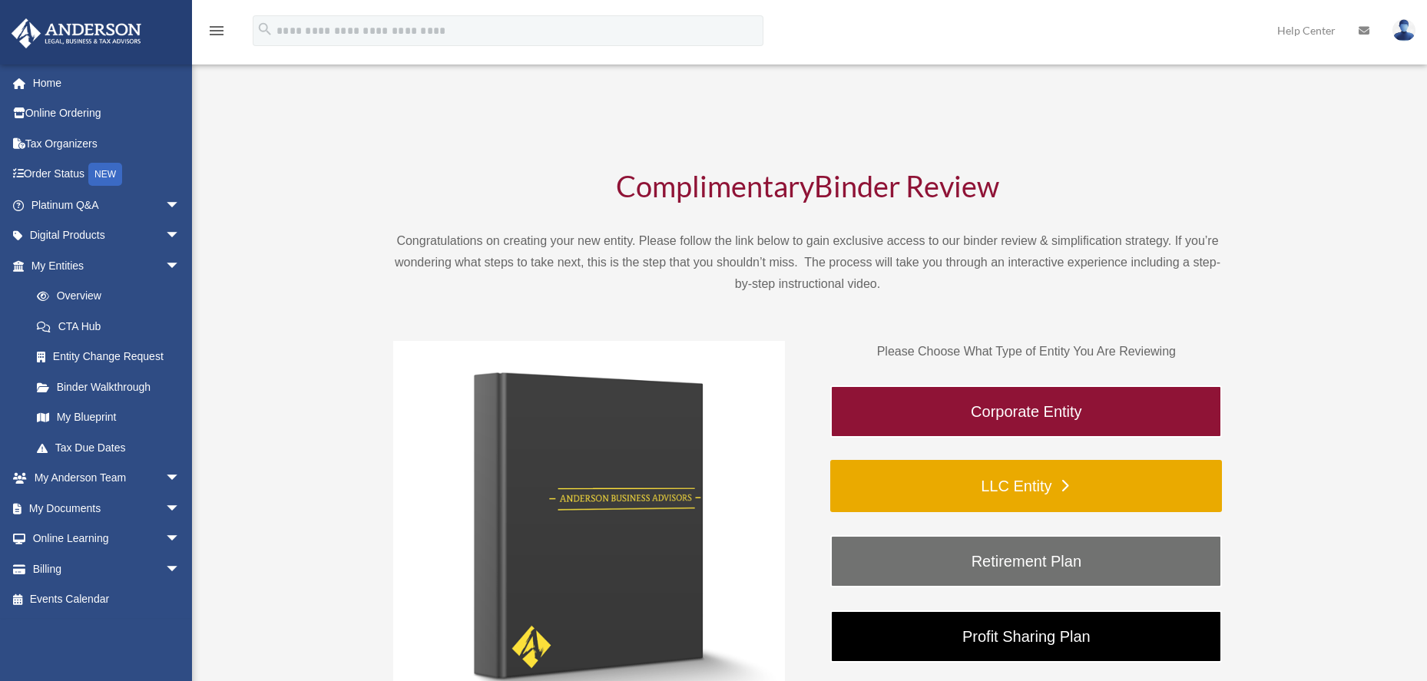
click at [964, 482] on link "LLC Entity" at bounding box center [1026, 486] width 392 height 52
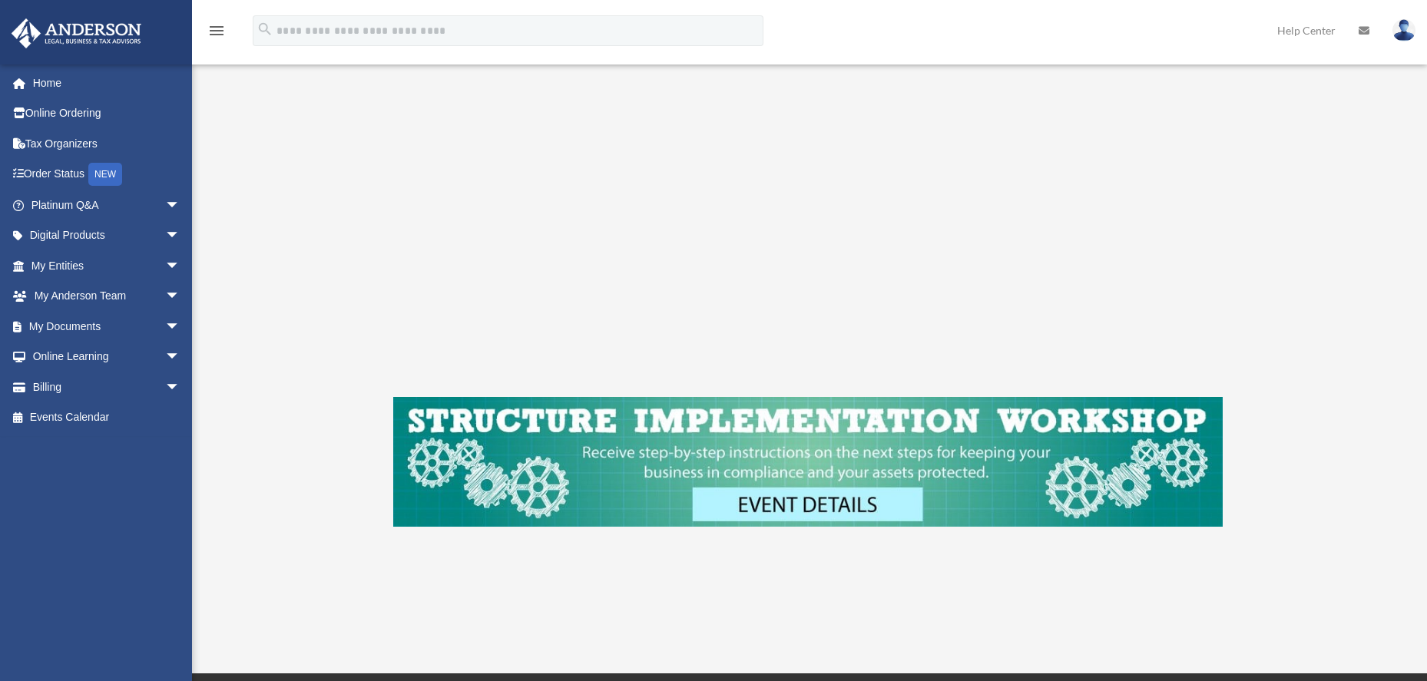
scroll to position [522, 0]
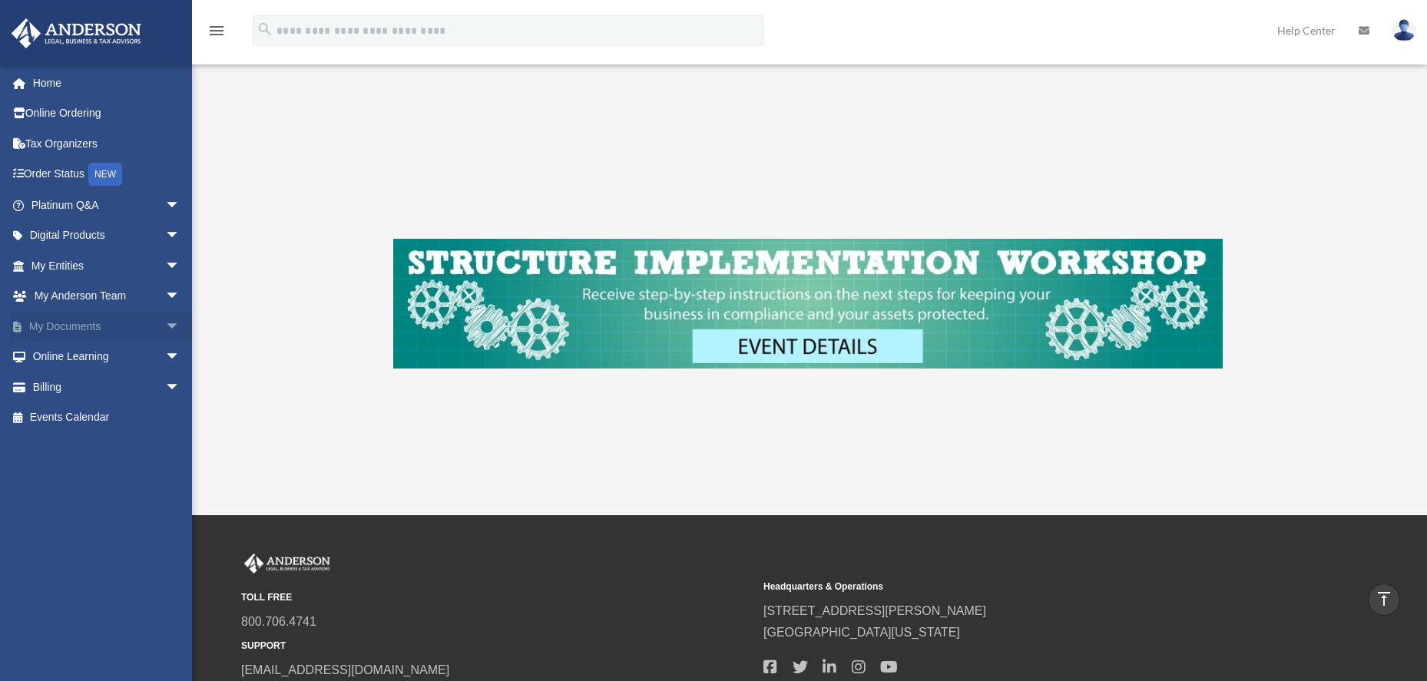
click at [165, 320] on span "arrow_drop_down" at bounding box center [180, 326] width 31 height 31
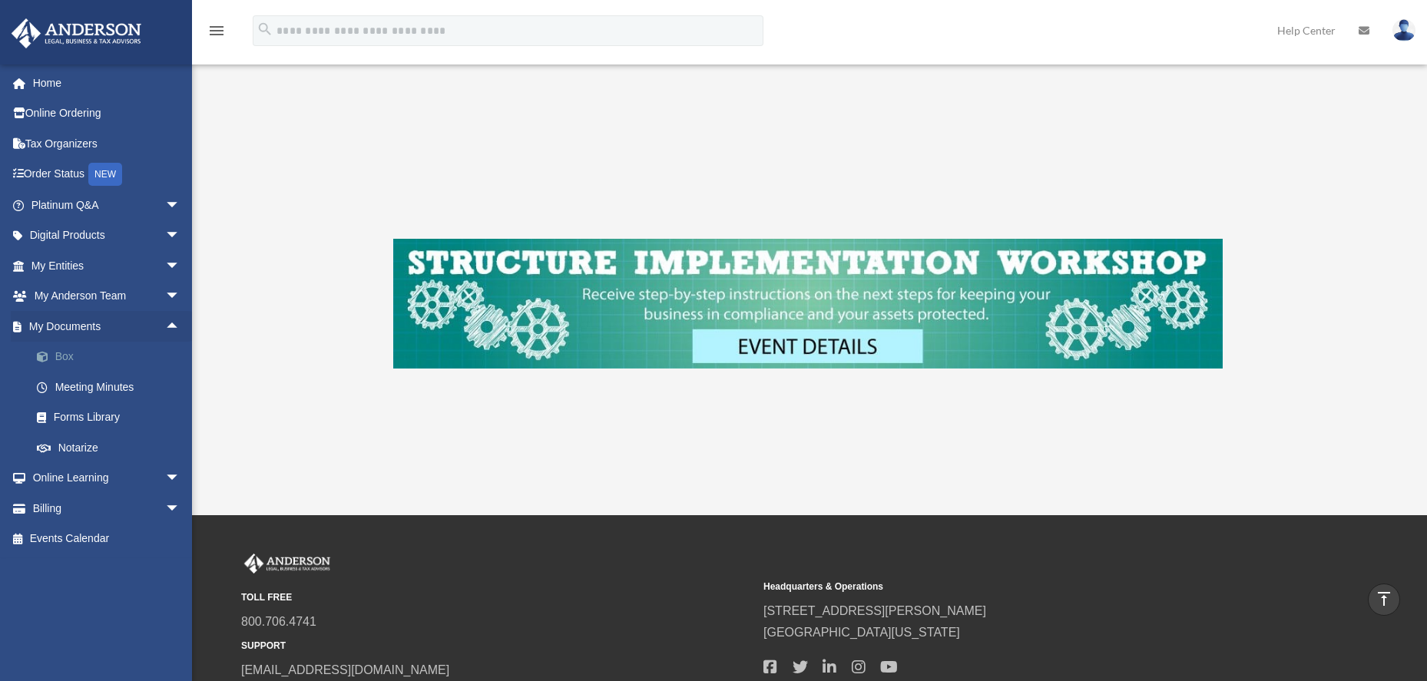
click at [58, 350] on link "Box" at bounding box center [112, 357] width 182 height 31
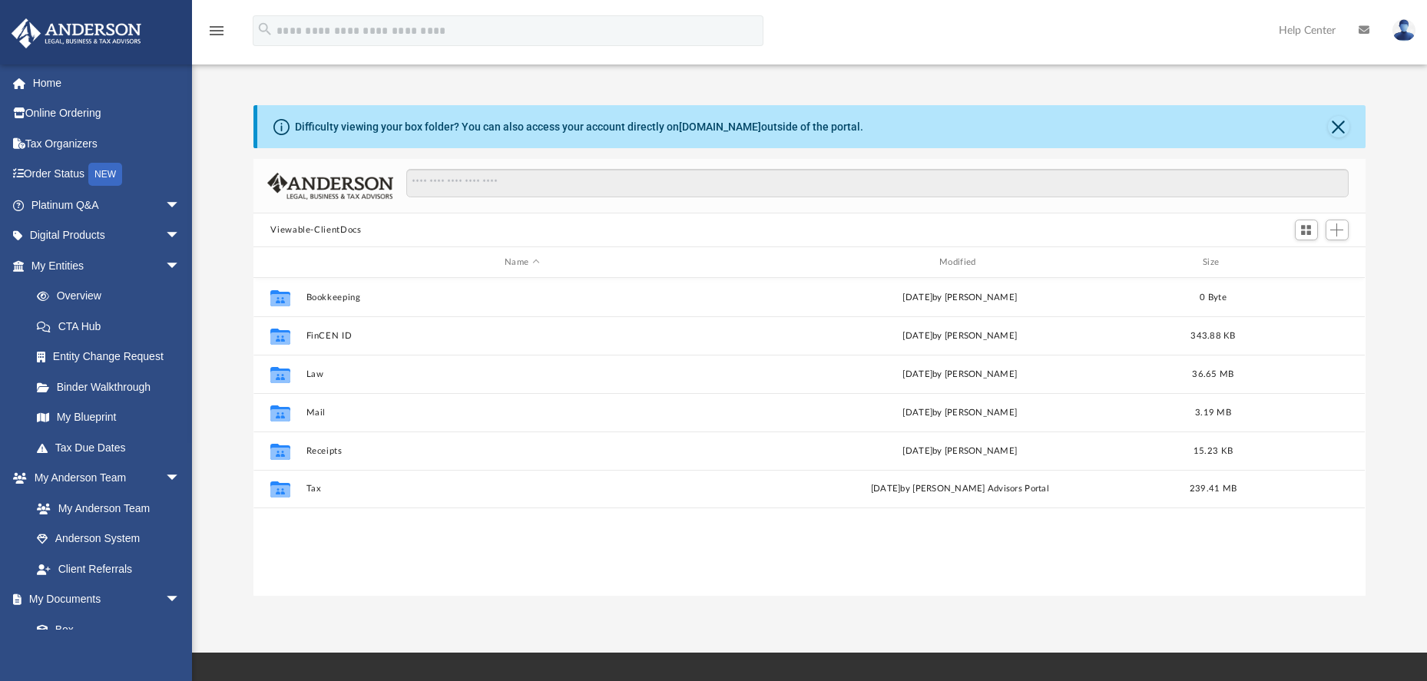
scroll to position [338, 1099]
